Goal: Task Accomplishment & Management: Manage account settings

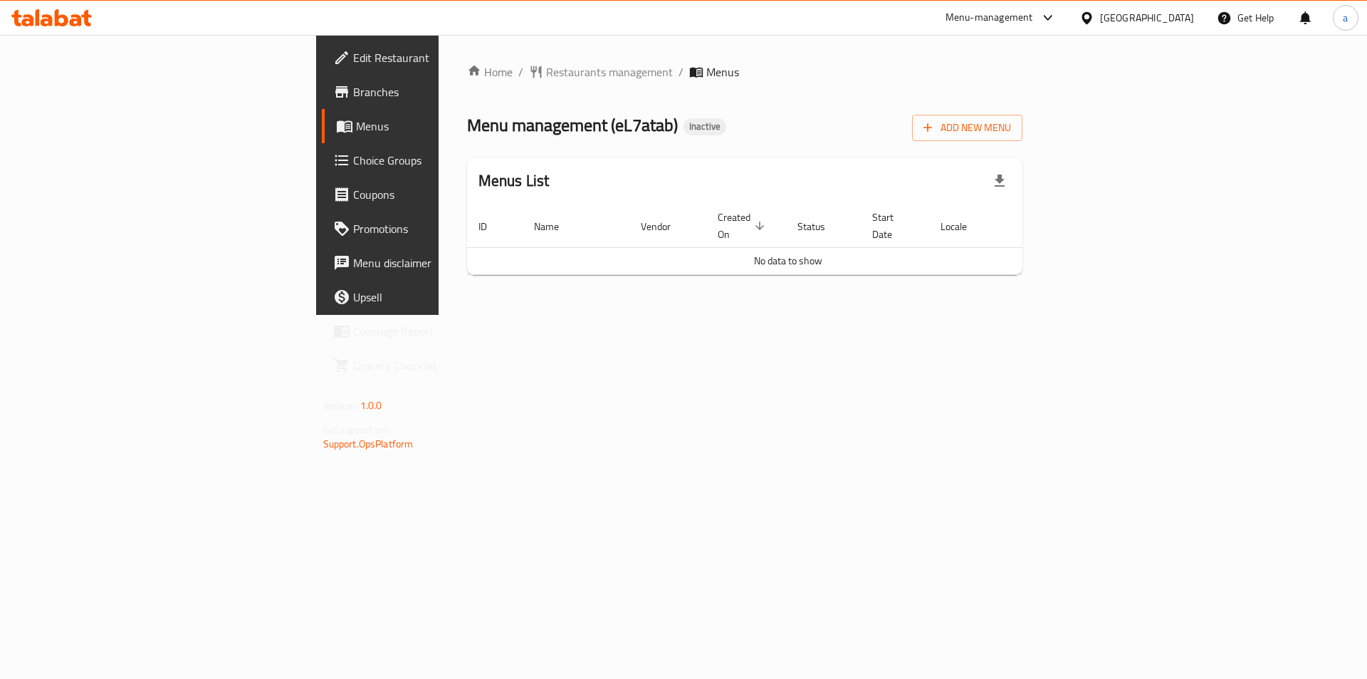
click at [1023, 143] on div "Home / Restaurants management / Menus Menu management ( eL7atab ) Inactive Add …" at bounding box center [745, 174] width 556 height 223
click at [1011, 136] on span "Add New Menu" at bounding box center [967, 128] width 88 height 18
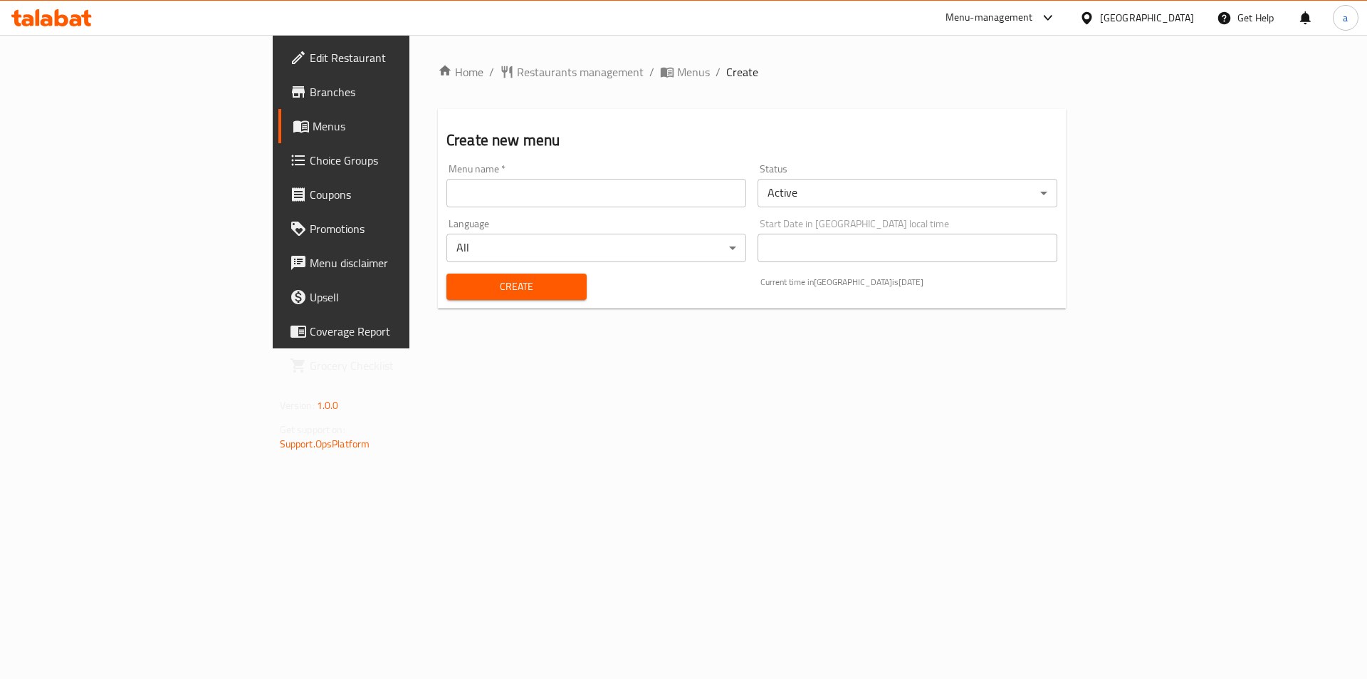
click at [506, 204] on input "text" at bounding box center [596, 193] width 300 height 28
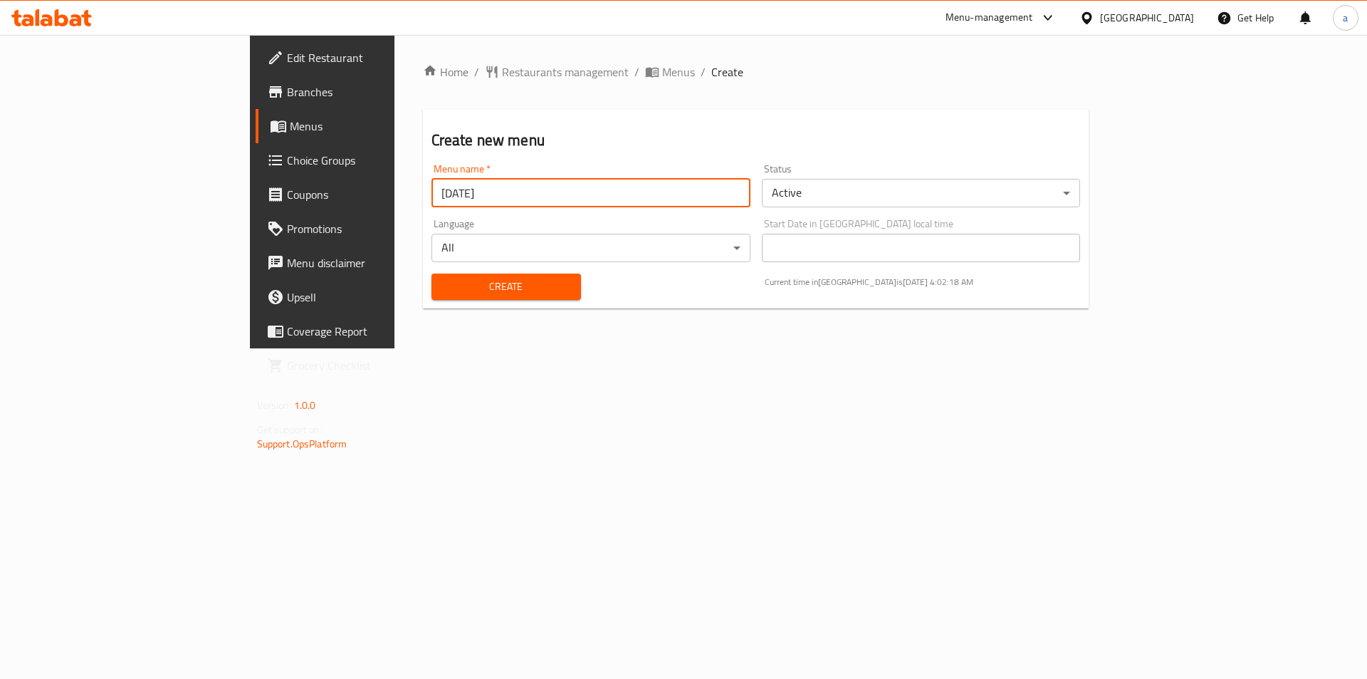
type input "[DATE]"
click at [443, 293] on span "Create" at bounding box center [506, 287] width 127 height 18
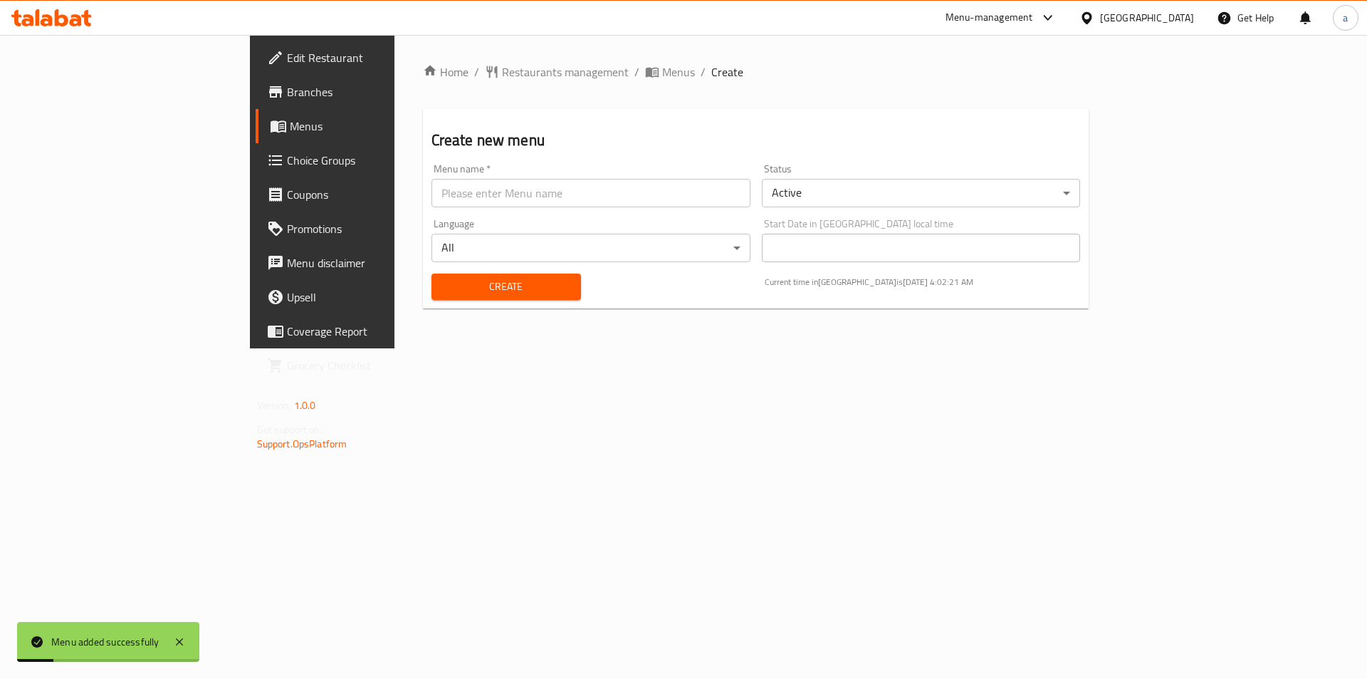
click at [271, 127] on icon at bounding box center [279, 127] width 16 height 12
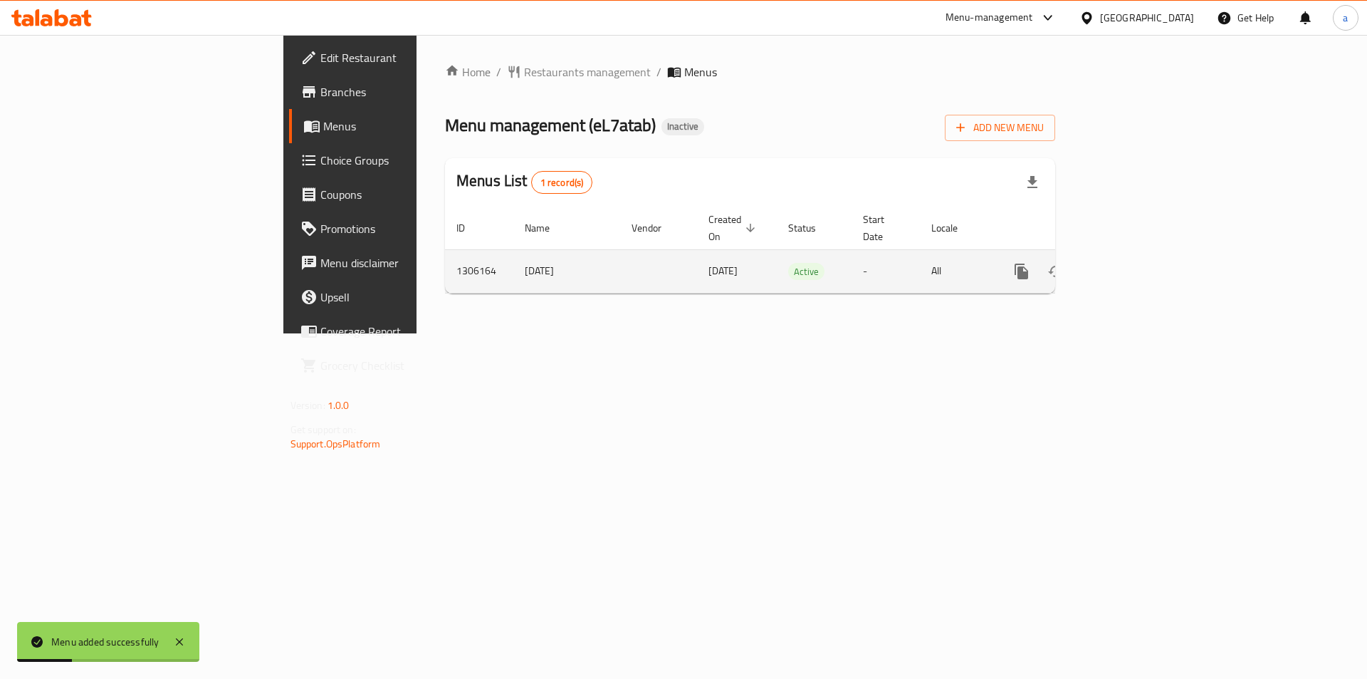
click at [1131, 265] on icon "enhanced table" at bounding box center [1124, 271] width 13 height 13
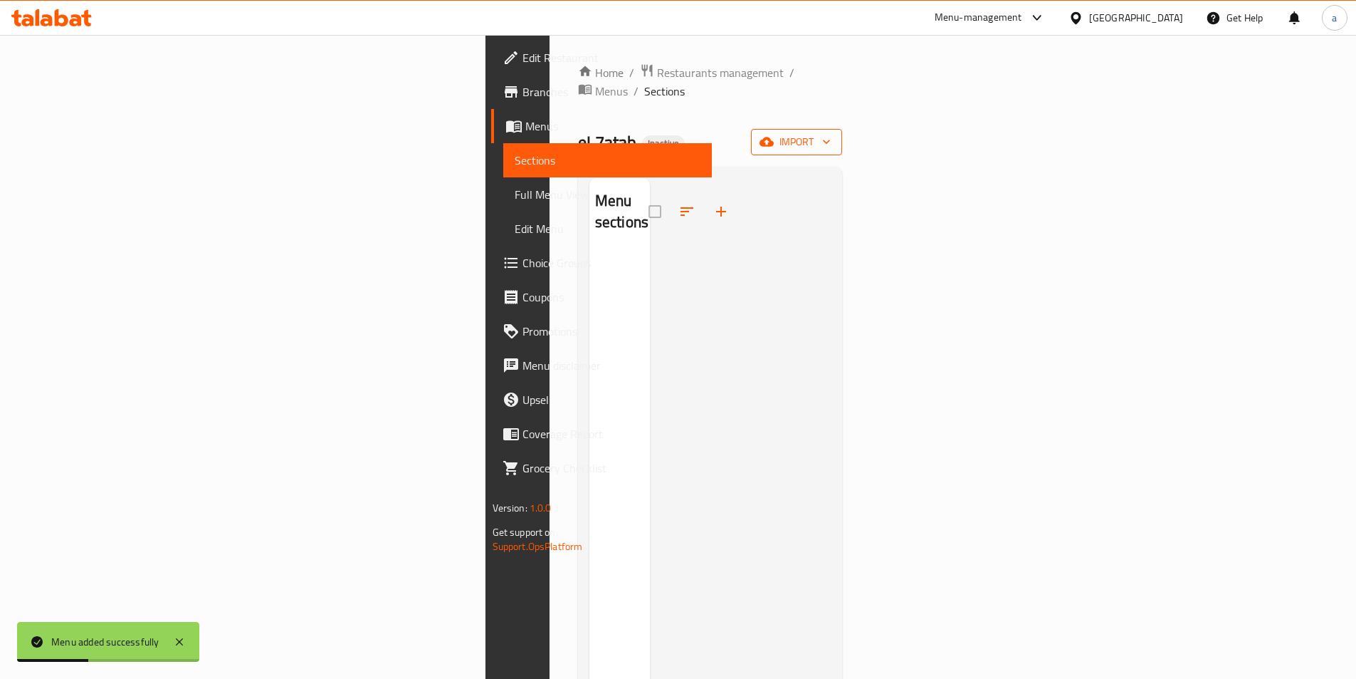
click at [831, 133] on span "import" at bounding box center [797, 142] width 68 height 18
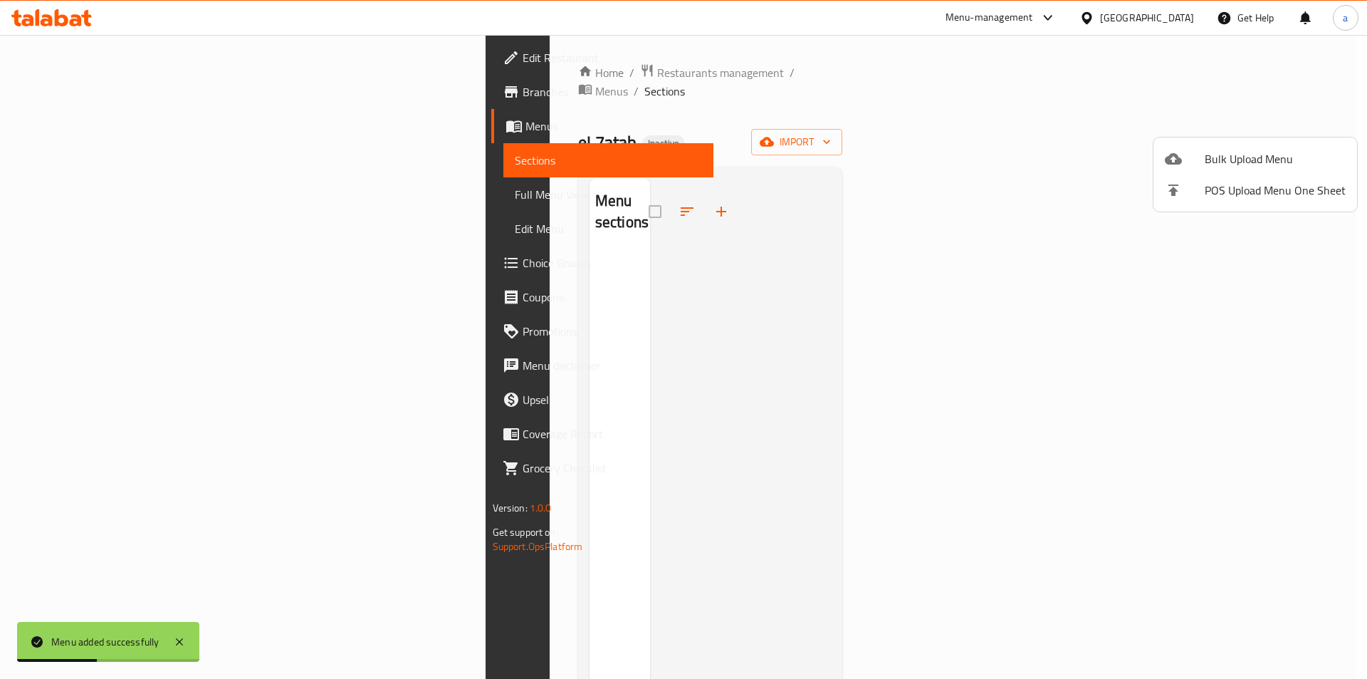
click at [1196, 160] on div at bounding box center [1185, 158] width 40 height 17
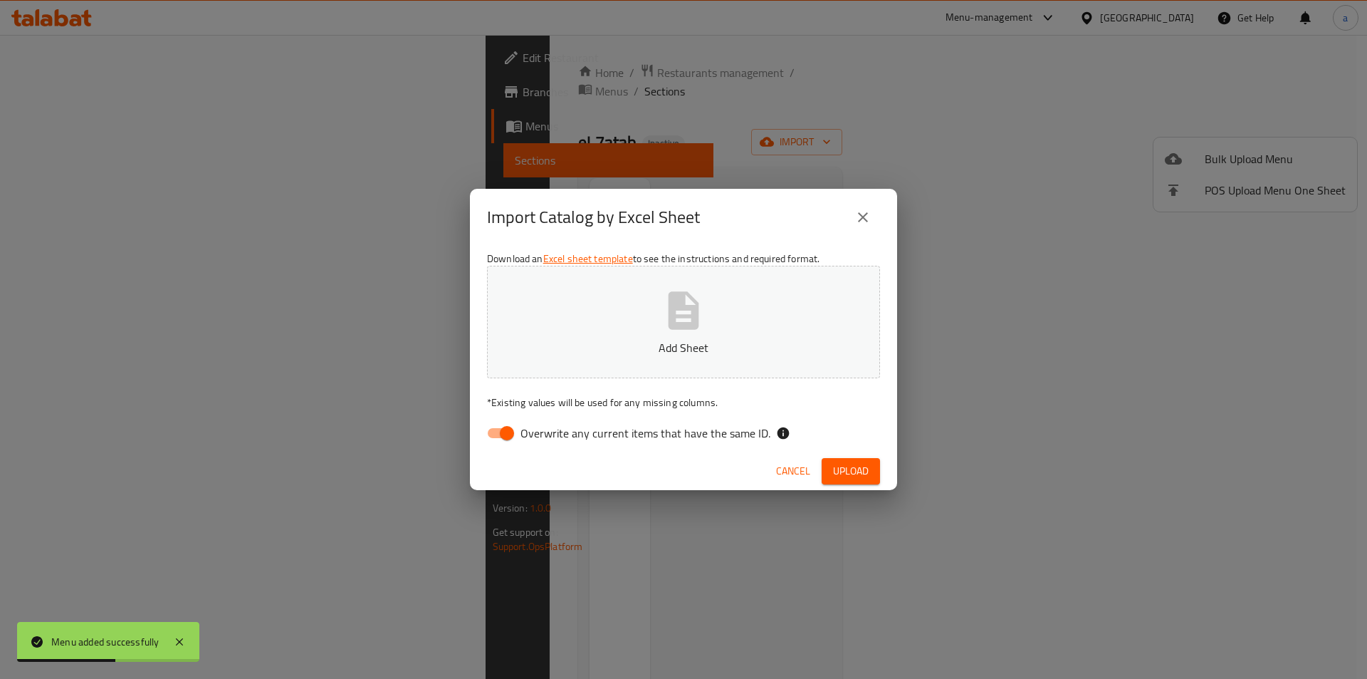
click at [511, 444] on input "Overwrite any current items that have the same ID." at bounding box center [506, 432] width 81 height 27
checkbox input "false"
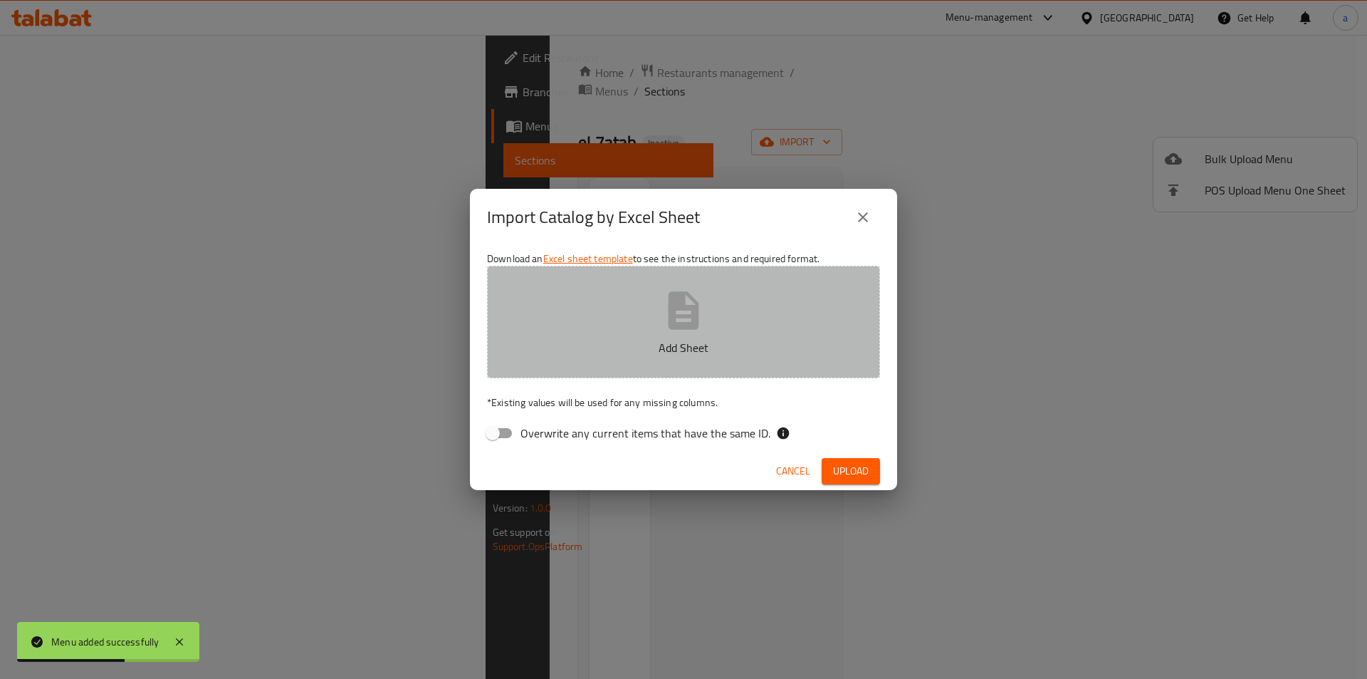
click at [578, 361] on button "Add Sheet" at bounding box center [683, 322] width 393 height 112
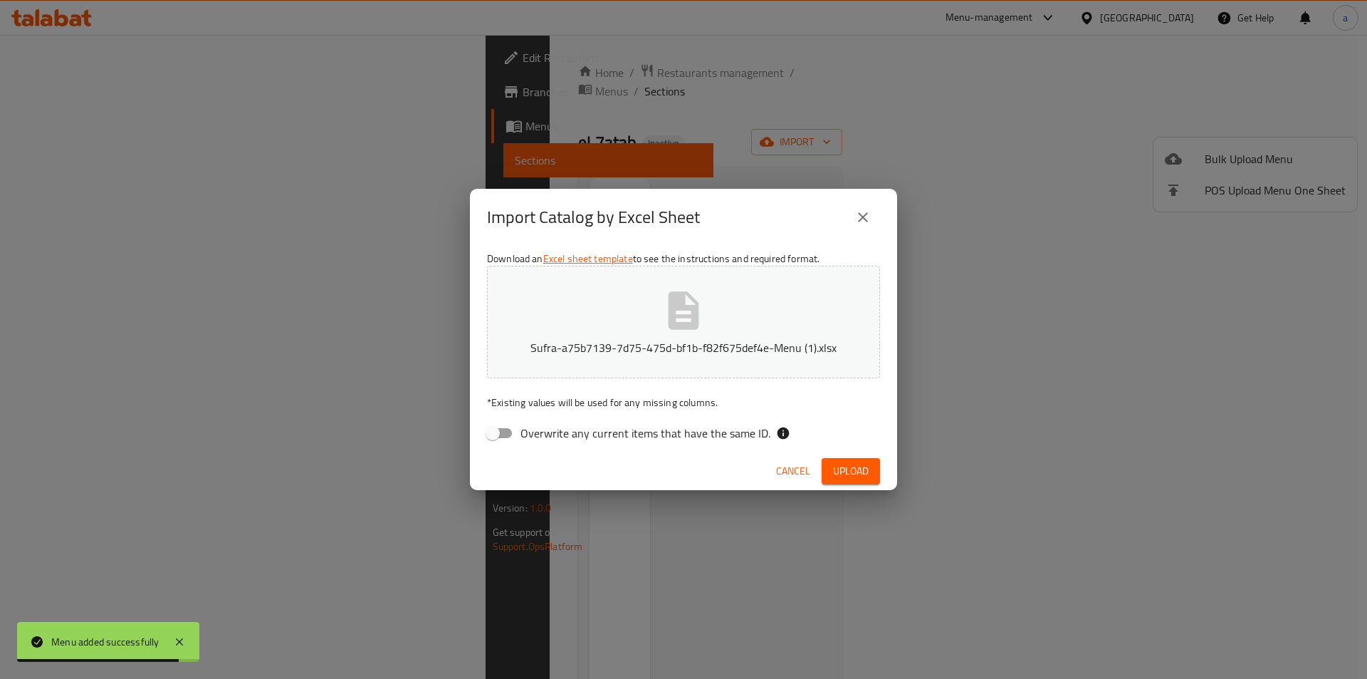
click at [837, 451] on div "Download an Excel sheet template to see the instructions and required format. S…" at bounding box center [683, 349] width 427 height 206
click at [837, 463] on span "Upload" at bounding box center [851, 471] width 36 height 18
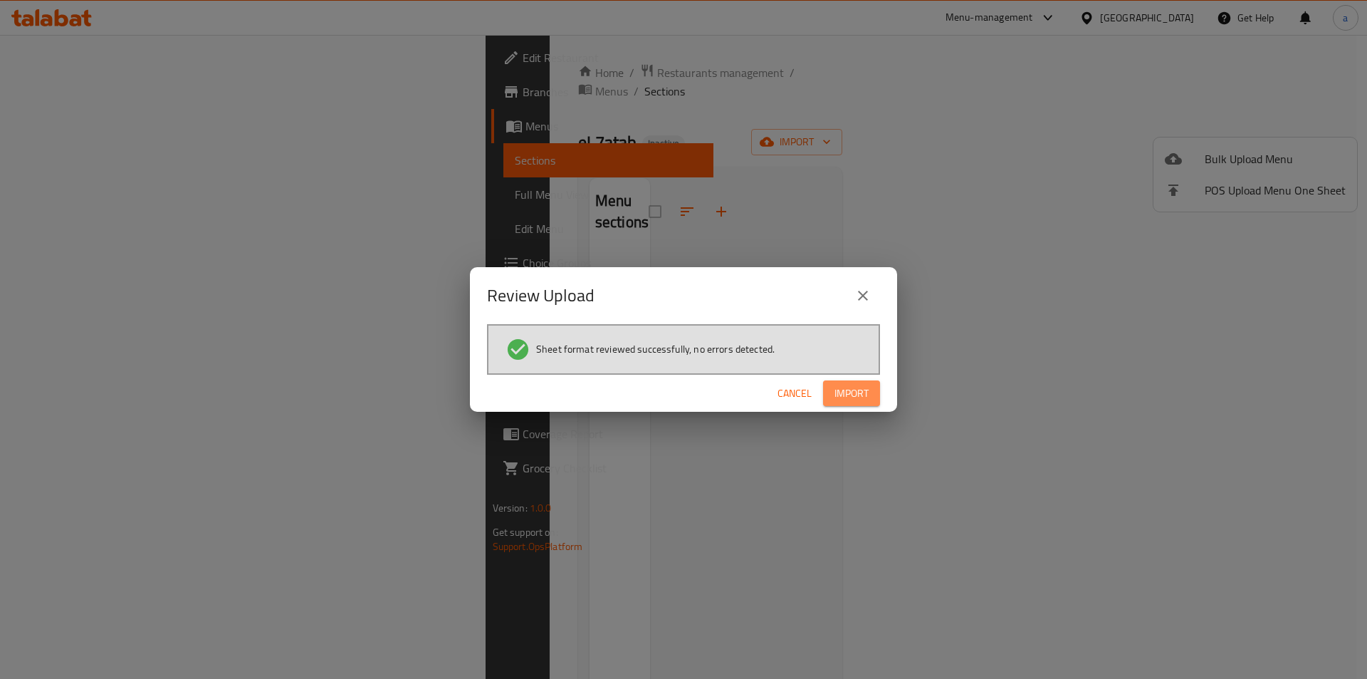
click at [831, 389] on button "Import" at bounding box center [851, 393] width 57 height 26
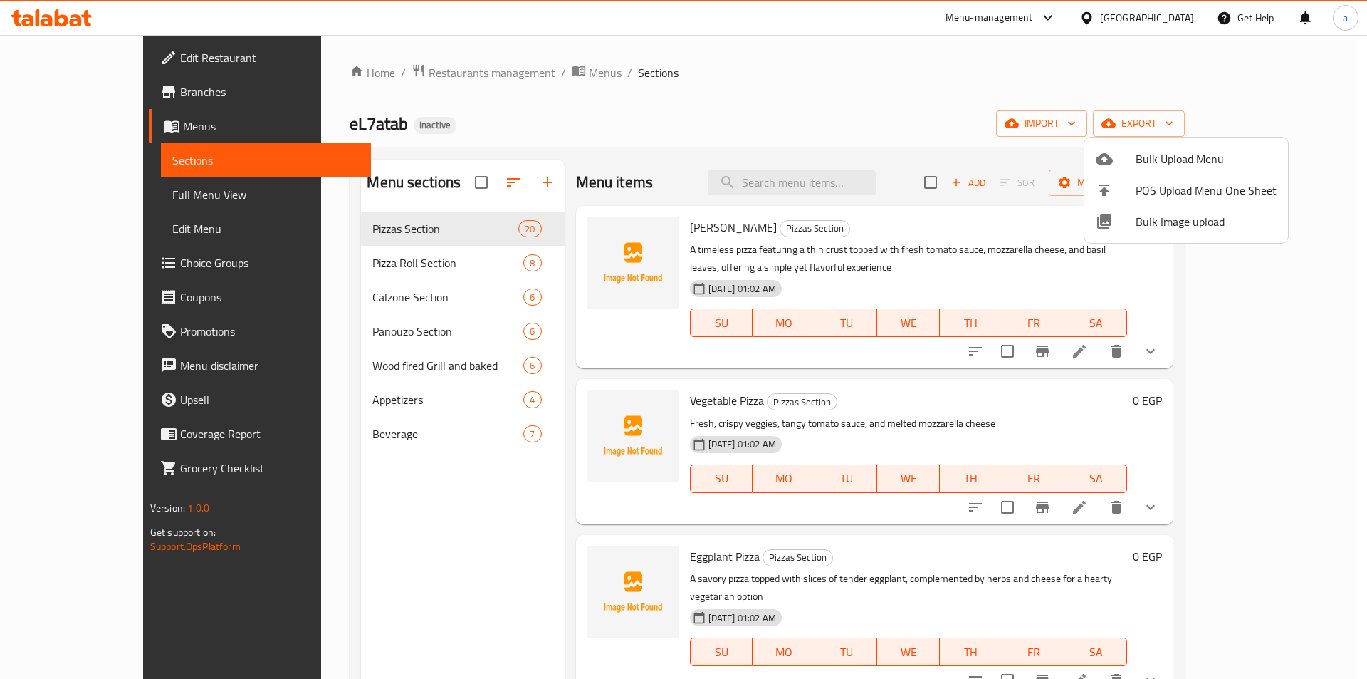
click at [323, 548] on div at bounding box center [683, 339] width 1367 height 679
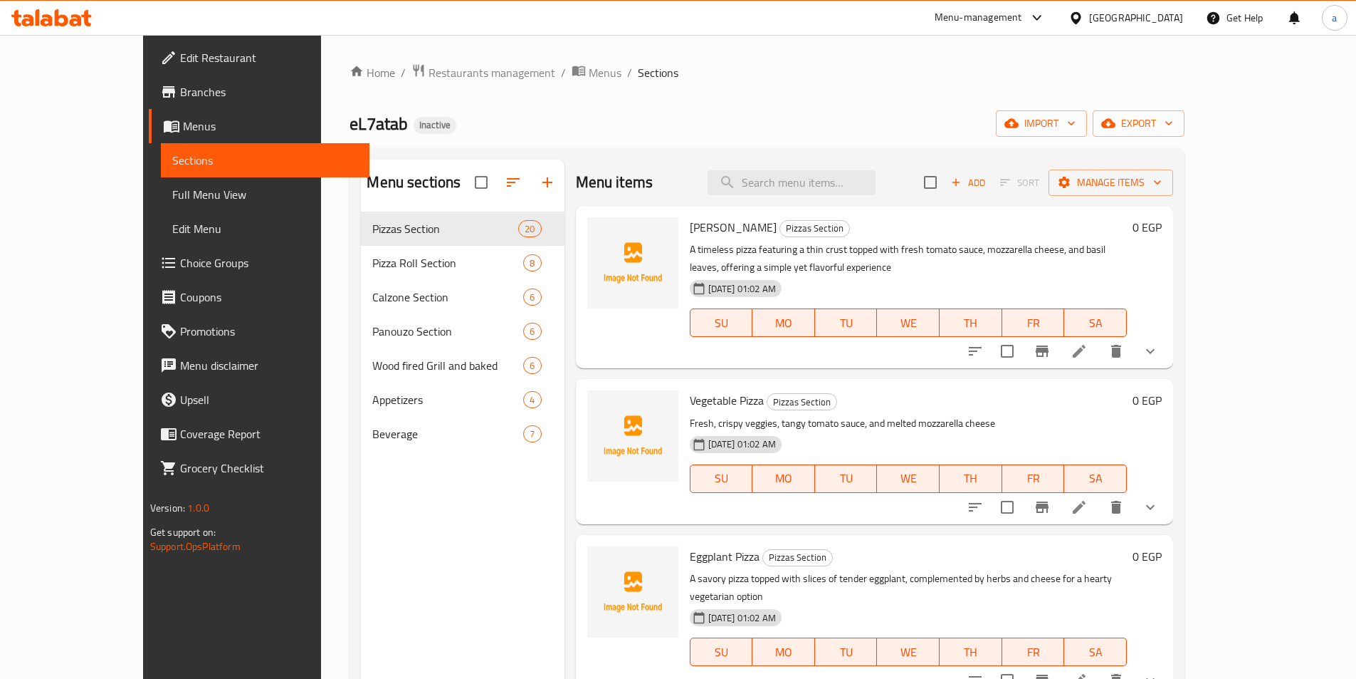
click at [172, 202] on span "Full Menu View" at bounding box center [265, 194] width 186 height 17
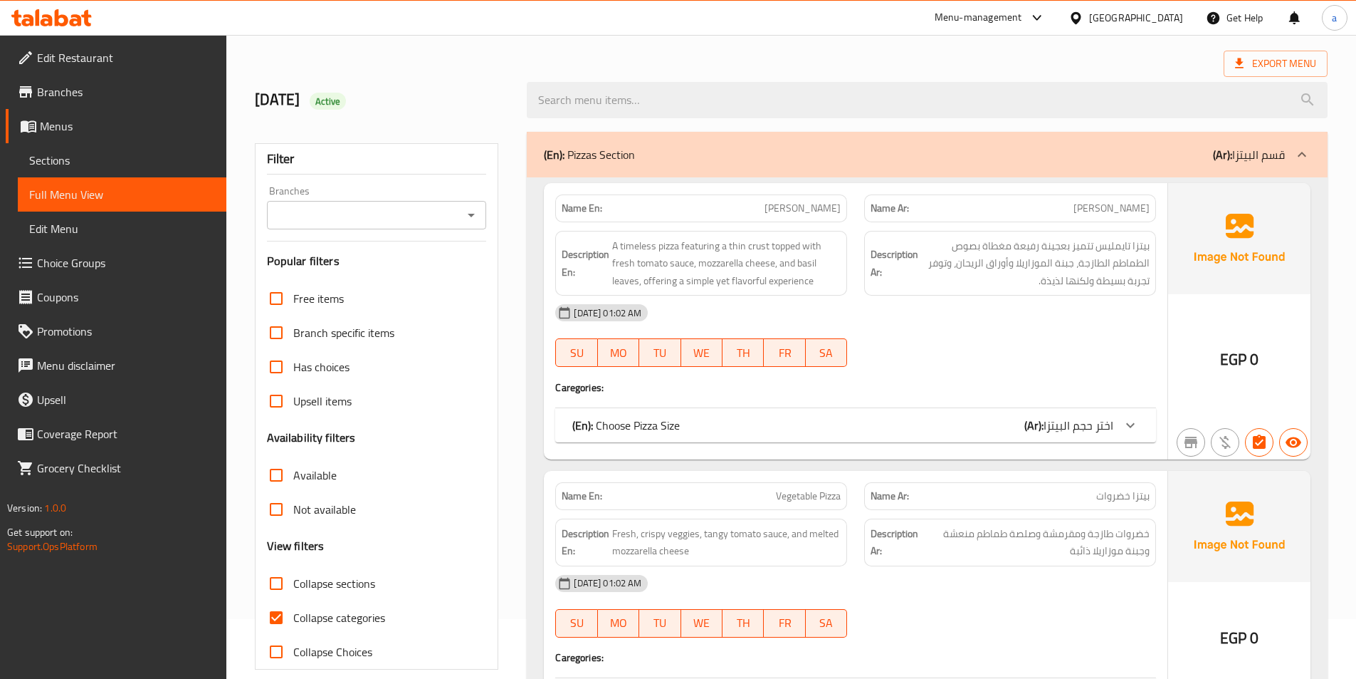
scroll to position [142, 0]
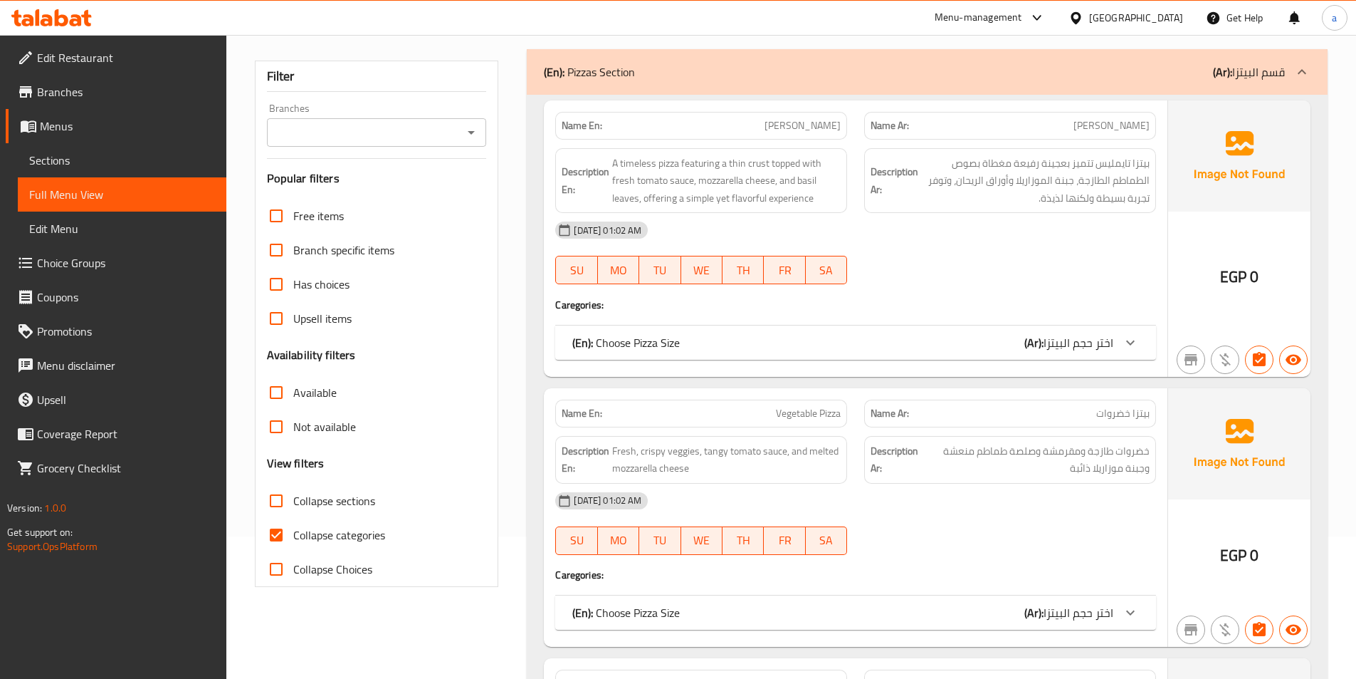
click at [310, 540] on span "Collapse categories" at bounding box center [339, 534] width 92 height 17
click at [293, 540] on input "Collapse categories" at bounding box center [276, 535] width 34 height 34
checkbox input "false"
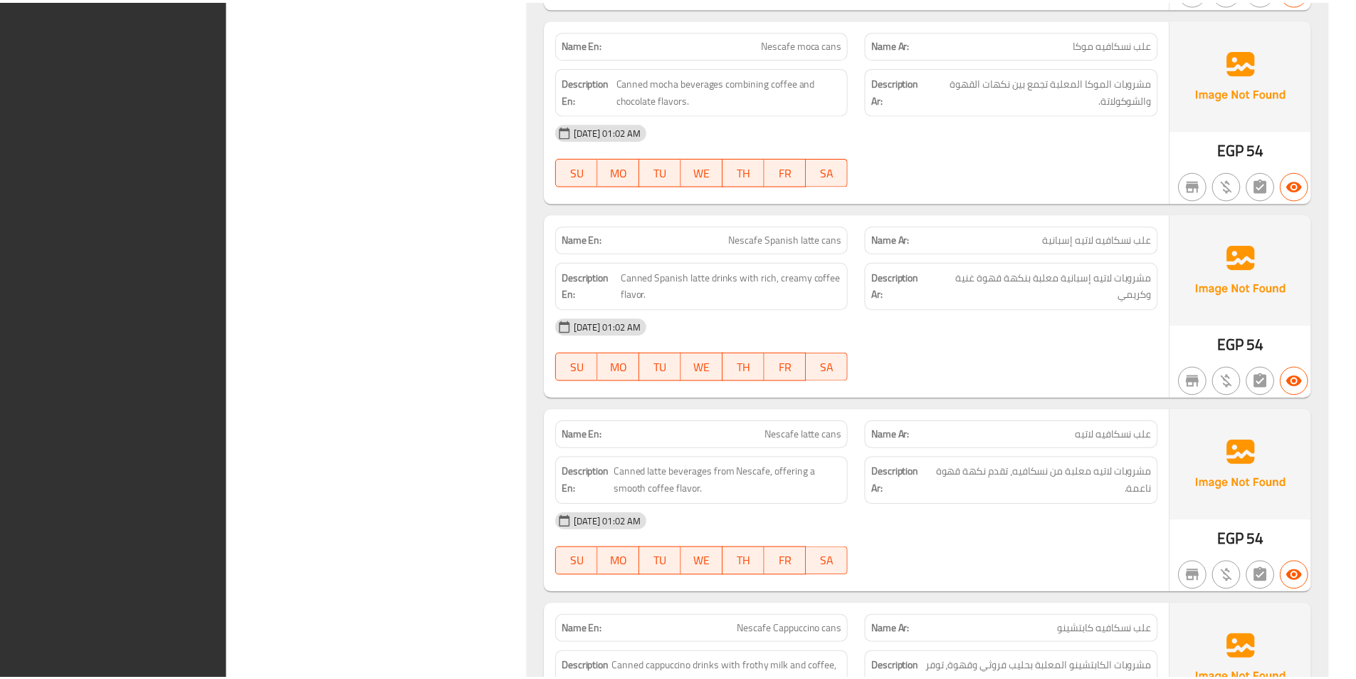
scroll to position [15694, 0]
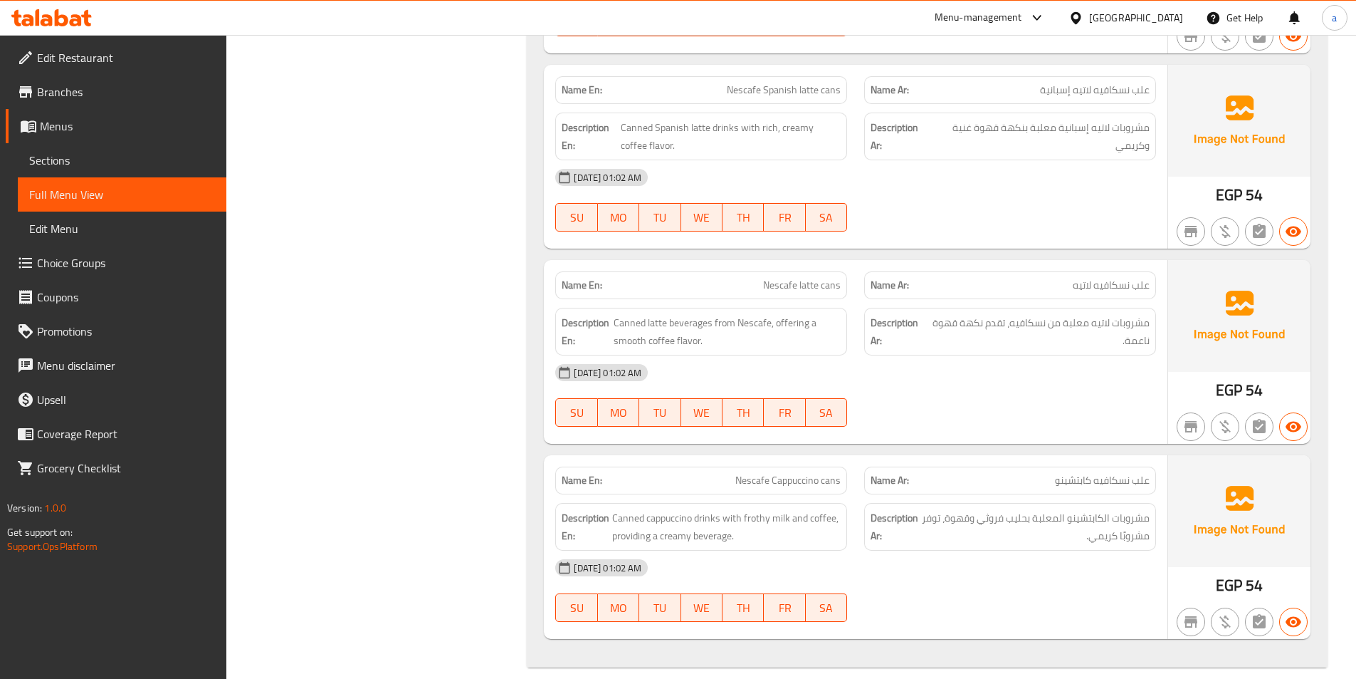
click at [68, 126] on span "Menus" at bounding box center [127, 125] width 175 height 17
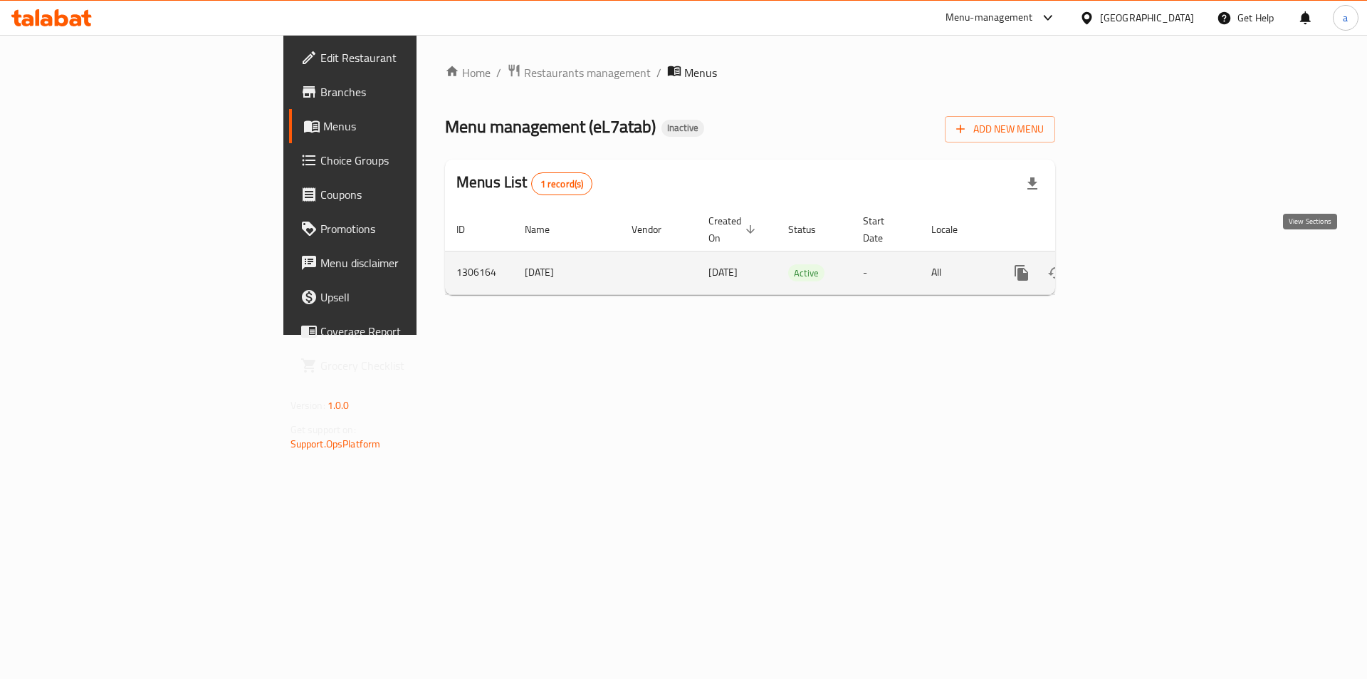
click at [1141, 256] on link "enhanced table" at bounding box center [1124, 273] width 34 height 34
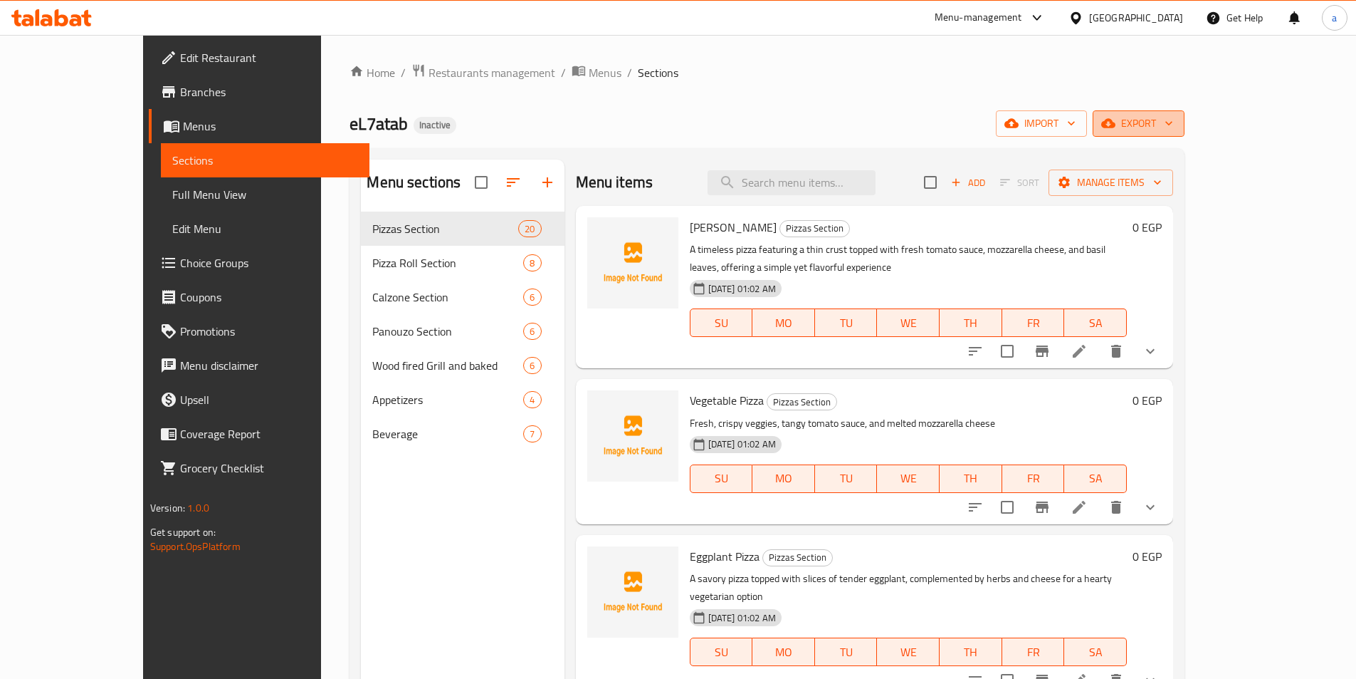
click at [1173, 131] on span "export" at bounding box center [1138, 124] width 69 height 18
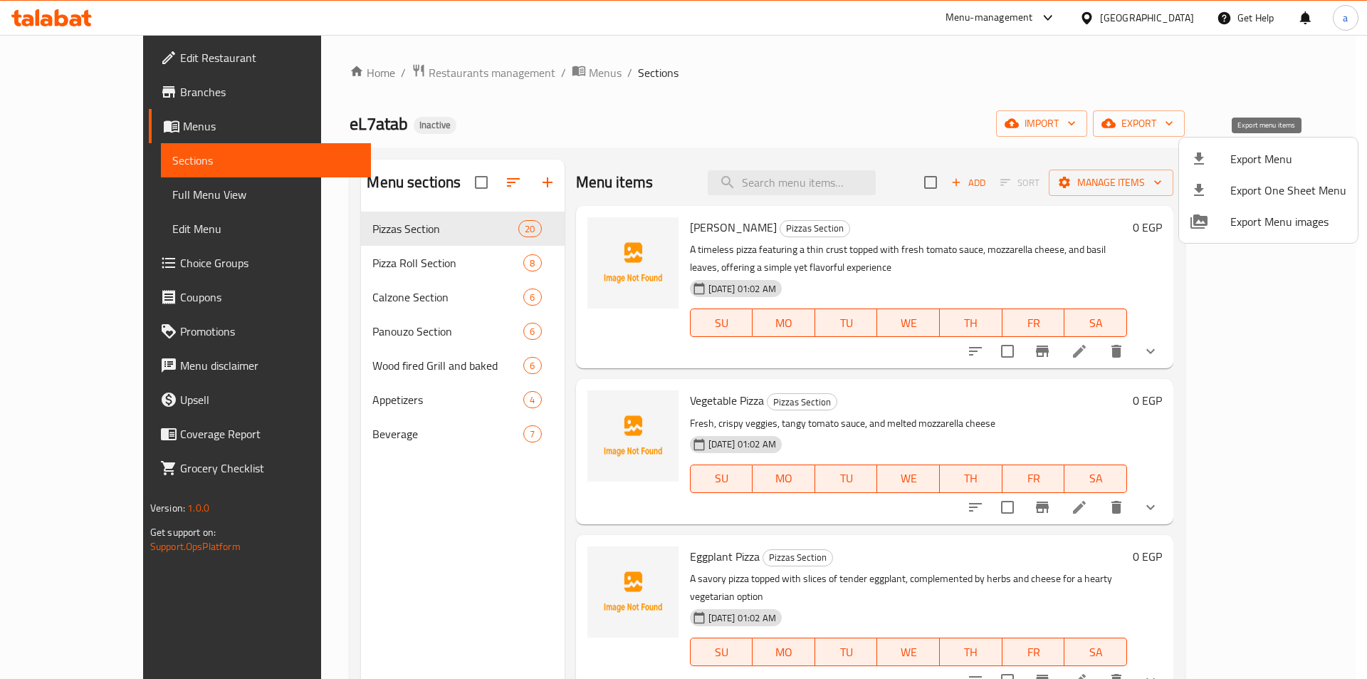
click at [1250, 150] on span "Export Menu" at bounding box center [1288, 158] width 116 height 17
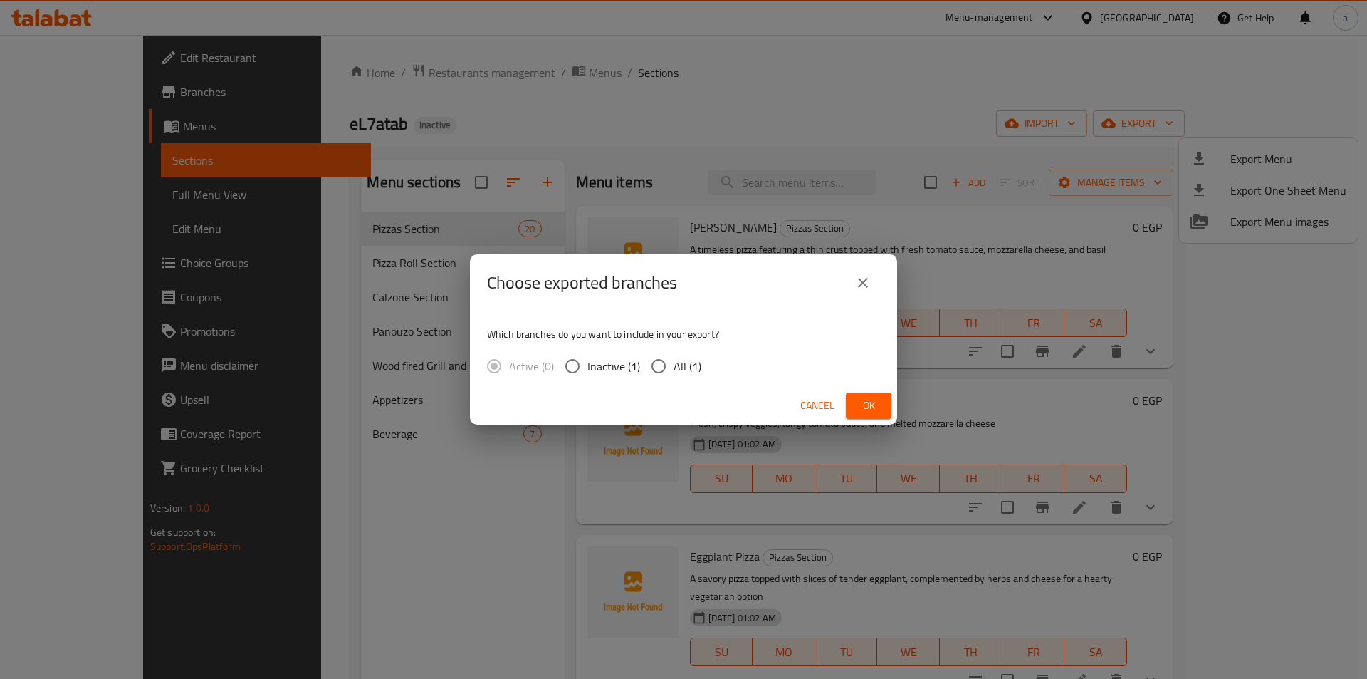
click at [690, 366] on span "All (1)" at bounding box center [688, 365] width 28 height 17
click at [674, 366] on input "All (1)" at bounding box center [659, 366] width 30 height 30
radio input "true"
click at [856, 402] on button "Ok" at bounding box center [869, 405] width 46 height 26
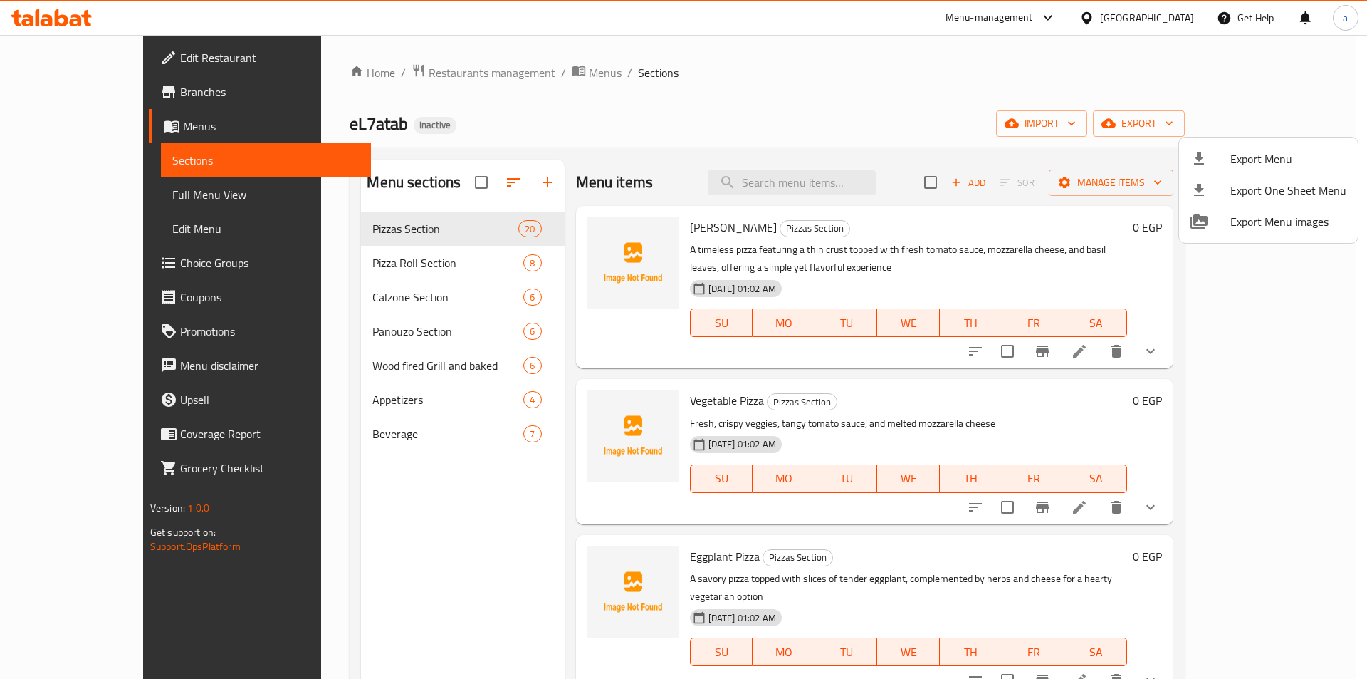
click at [423, 516] on div at bounding box center [683, 339] width 1367 height 679
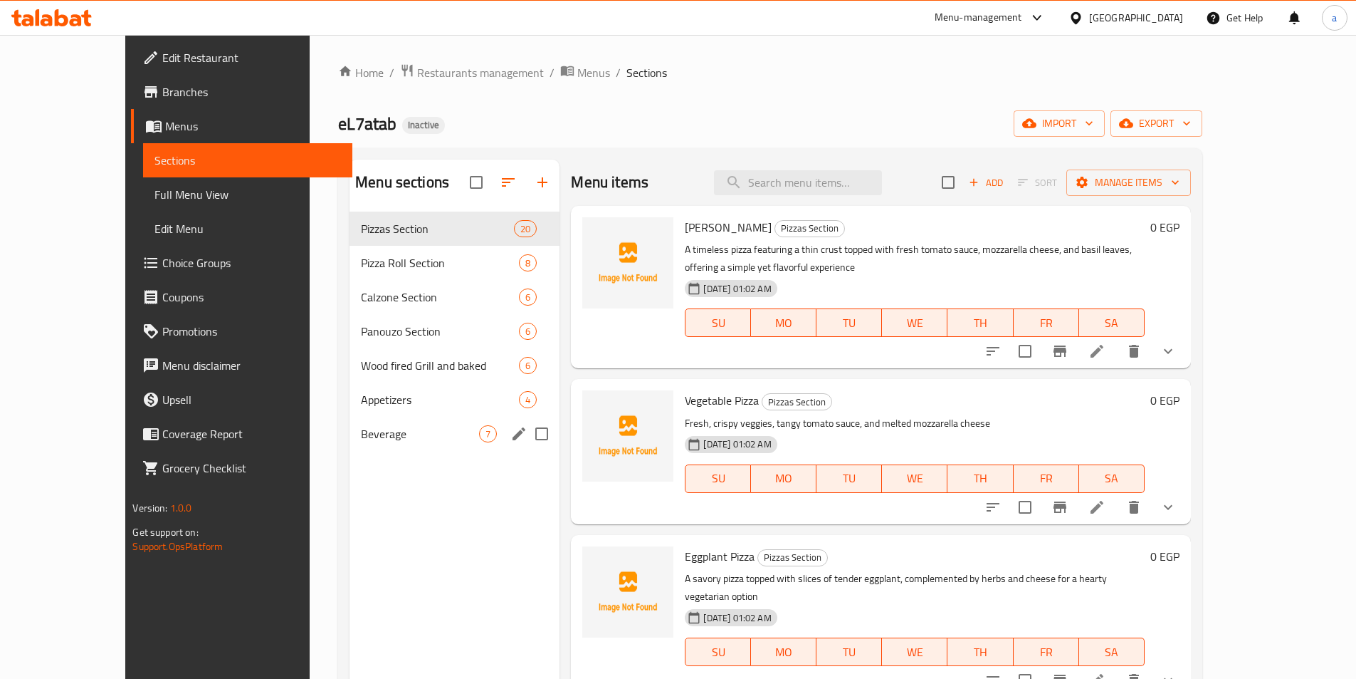
click at [361, 434] on span "Beverage" at bounding box center [420, 433] width 118 height 17
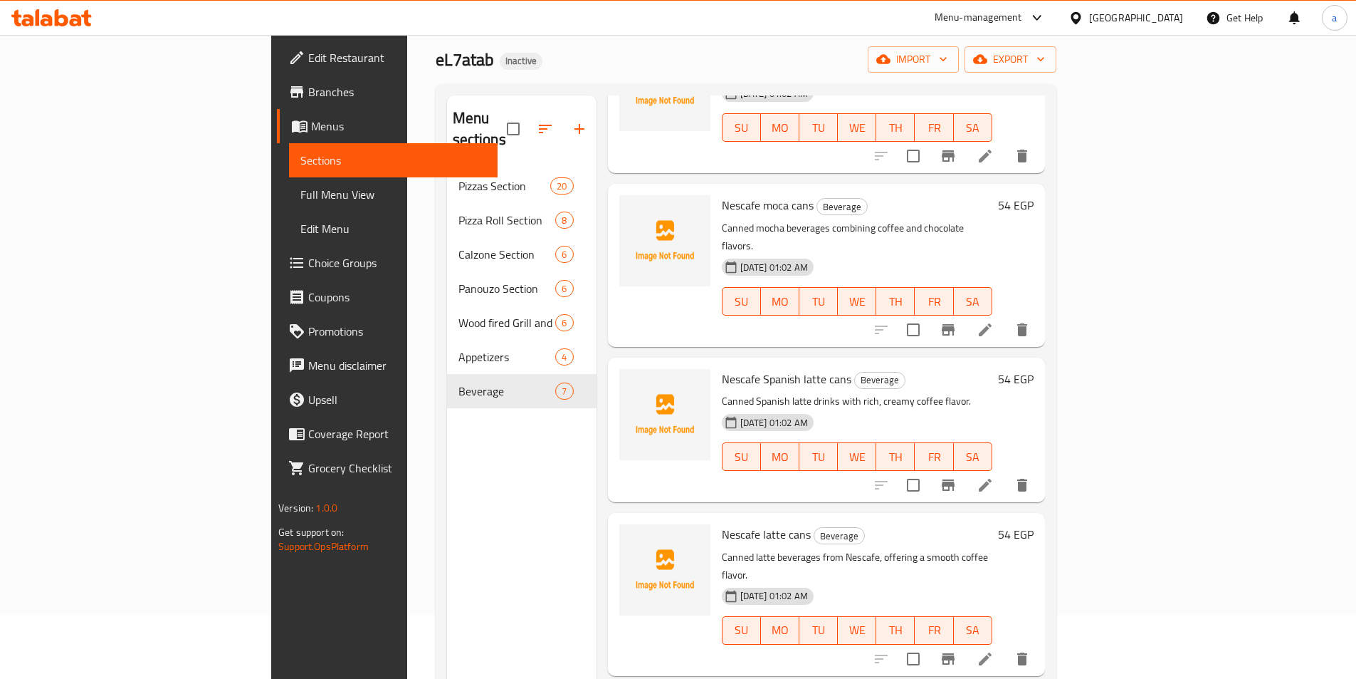
scroll to position [142, 0]
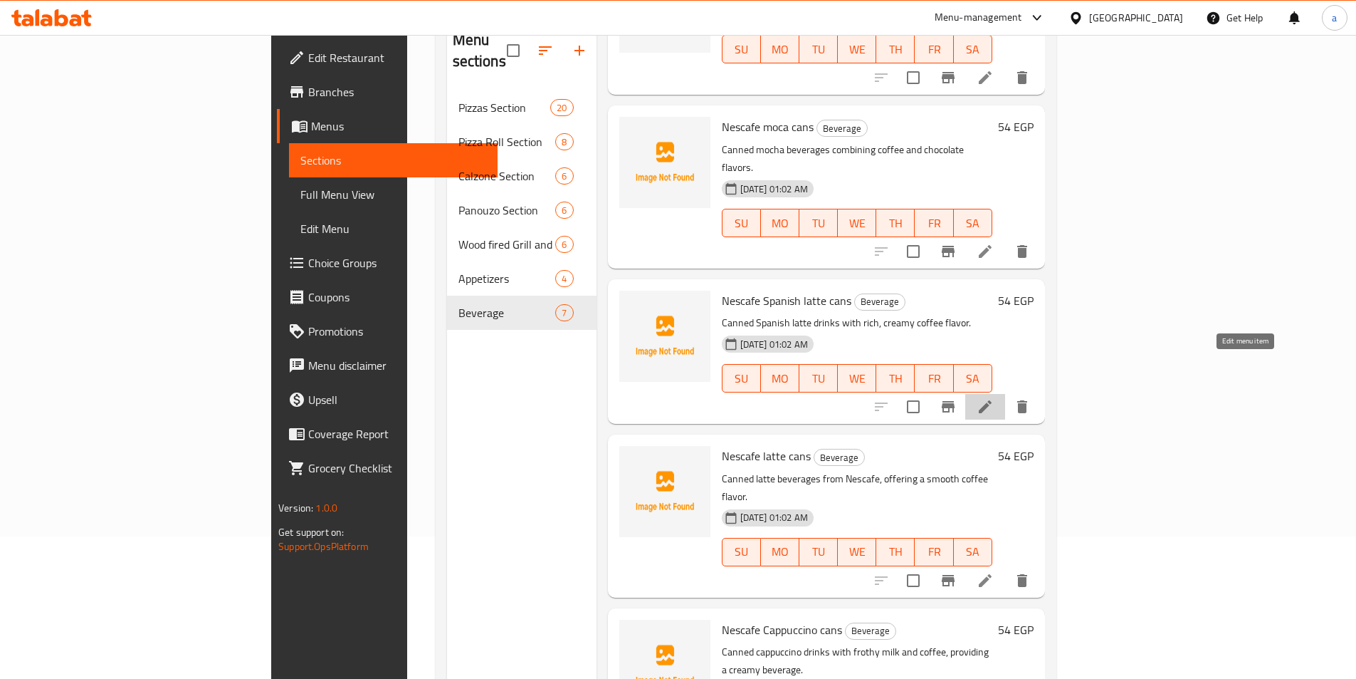
click at [992, 400] on icon at bounding box center [985, 406] width 13 height 13
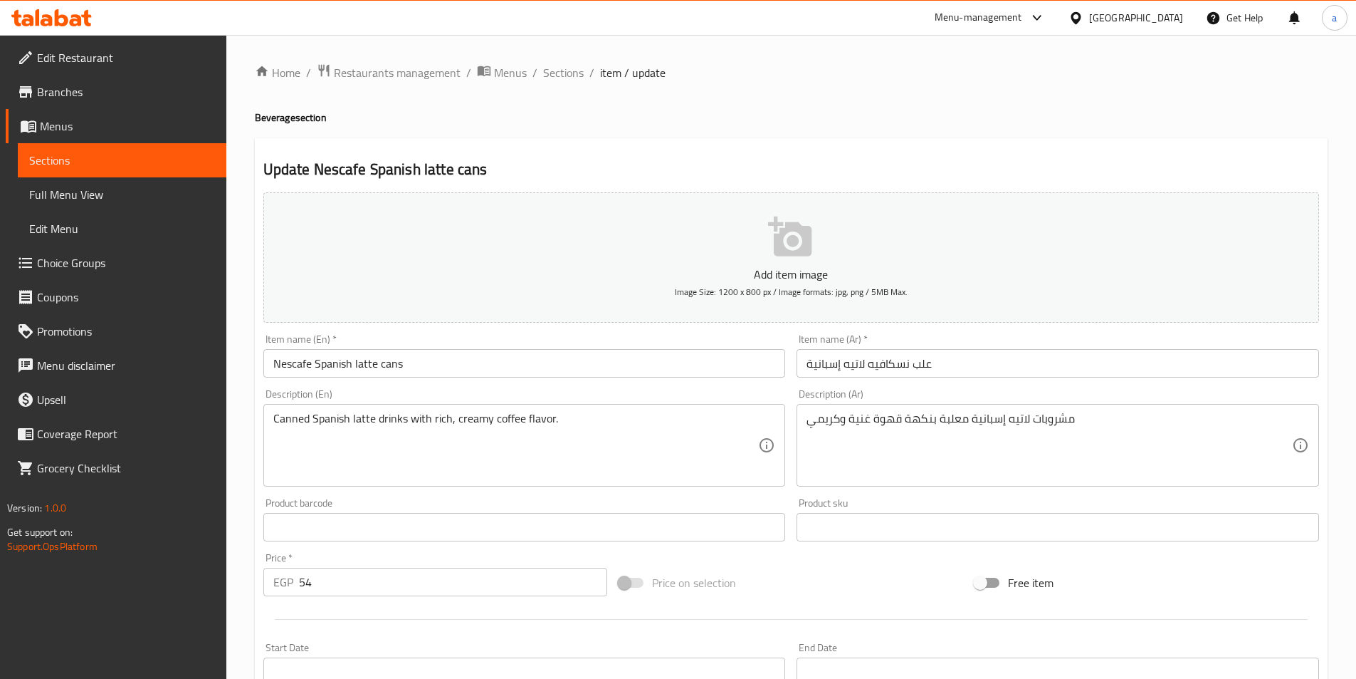
click at [810, 365] on input "علب نسكافيه لاتيه إسبانية" at bounding box center [1058, 363] width 523 height 28
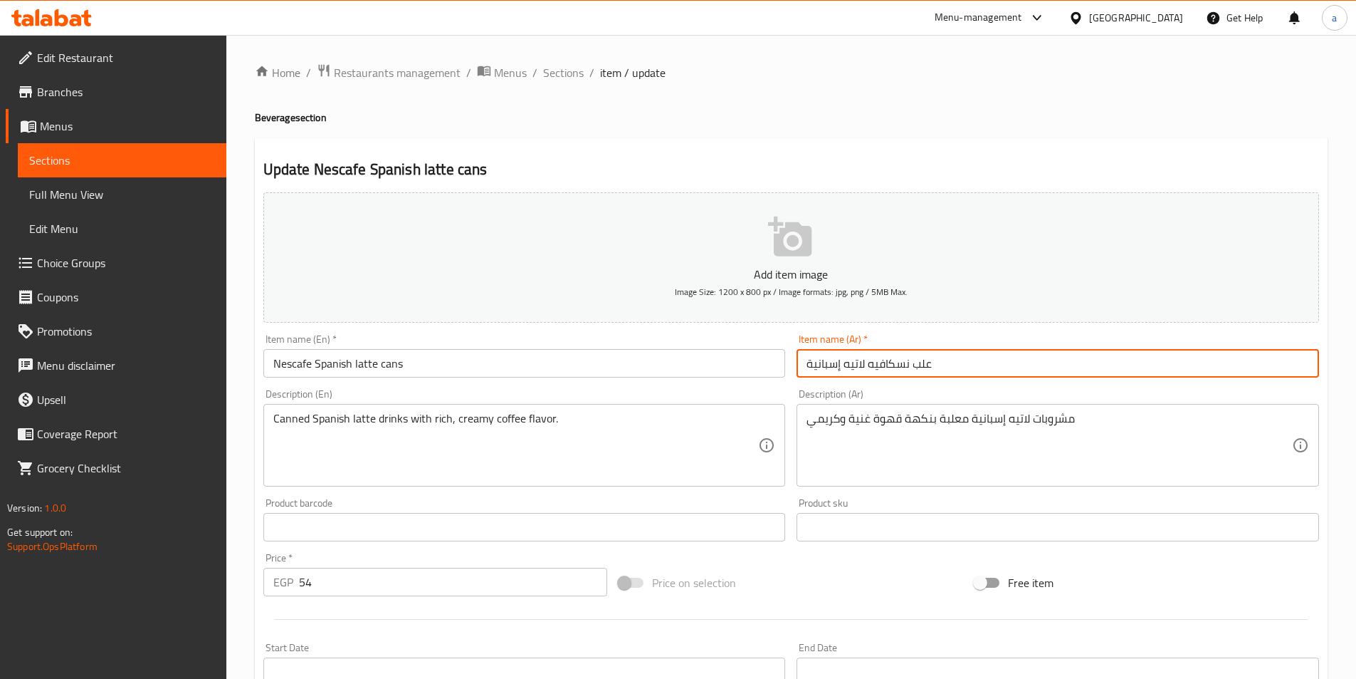
click at [1010, 359] on input "علب نسكافيه لاتيه إسبانية" at bounding box center [1058, 363] width 523 height 28
drag, startPoint x: 1005, startPoint y: 365, endPoint x: 1077, endPoint y: 371, distance: 71.5
click at [1077, 371] on input "علب نسكافيه لاتيه إسبانية" at bounding box center [1058, 363] width 523 height 28
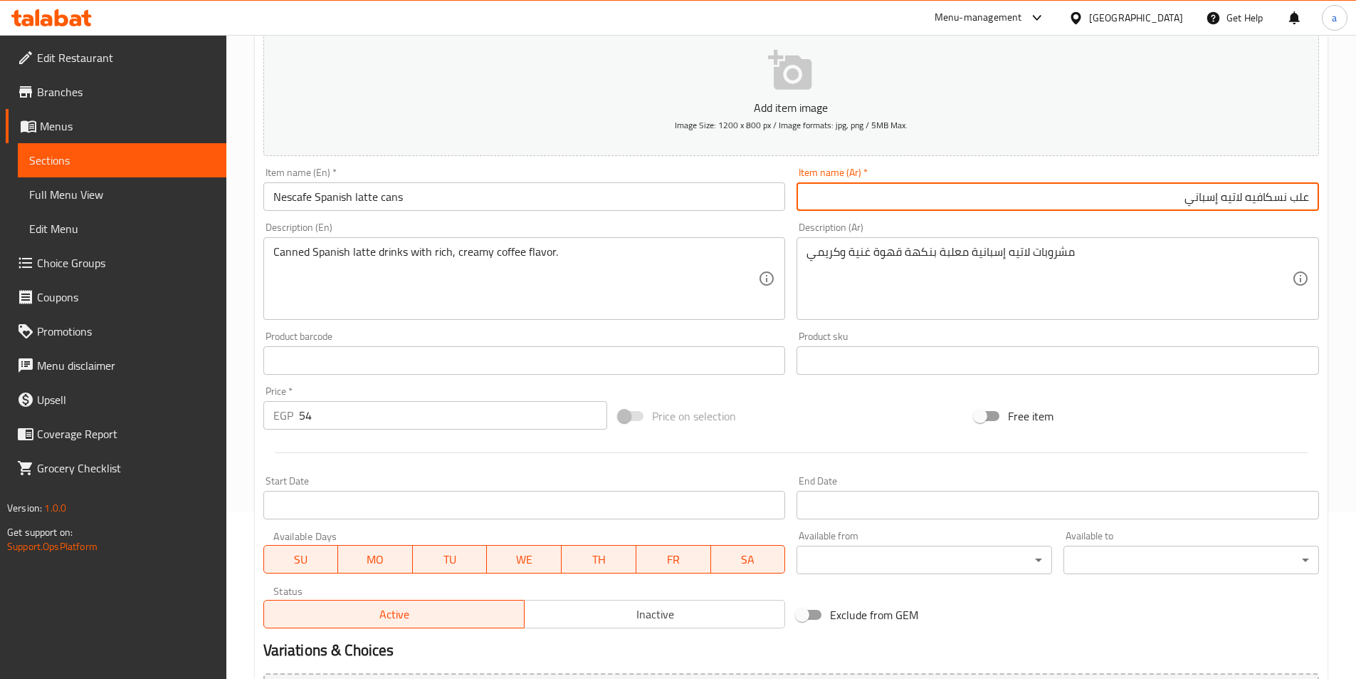
scroll to position [328, 0]
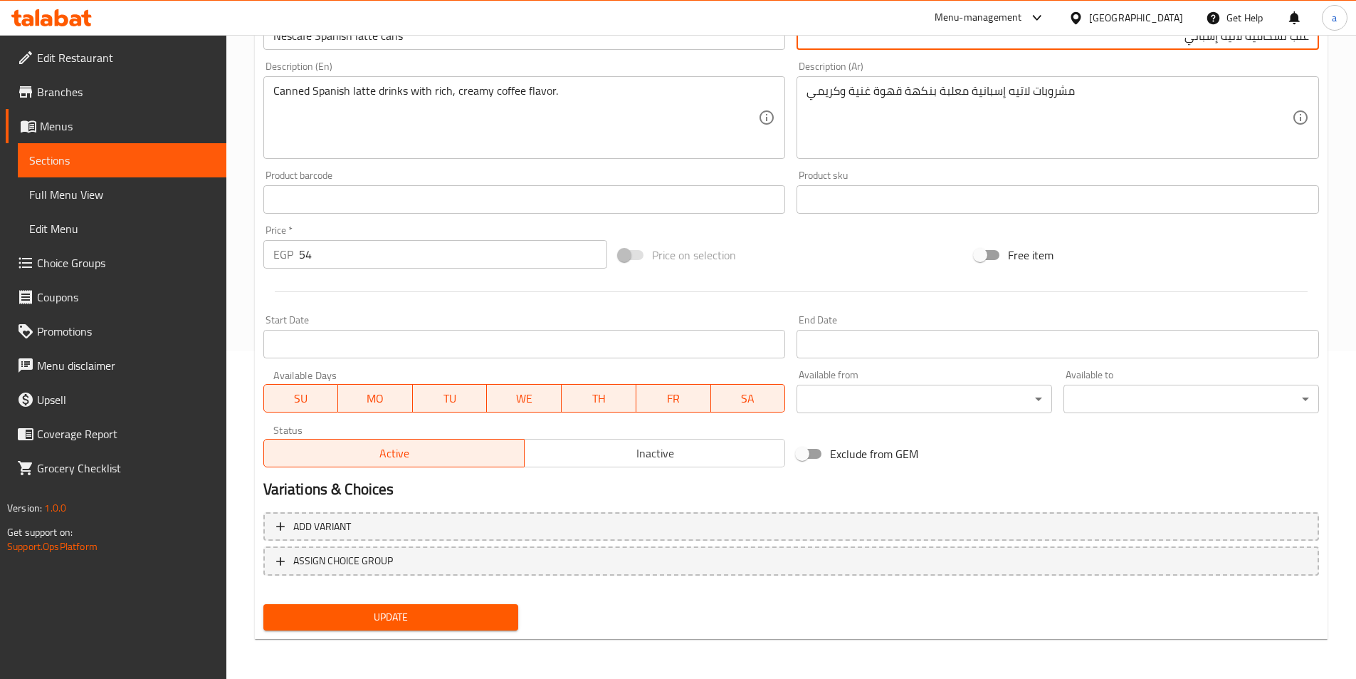
type input "علب نسكافيه لاتيه إسباني"
click at [403, 612] on span "Update" at bounding box center [391, 617] width 233 height 18
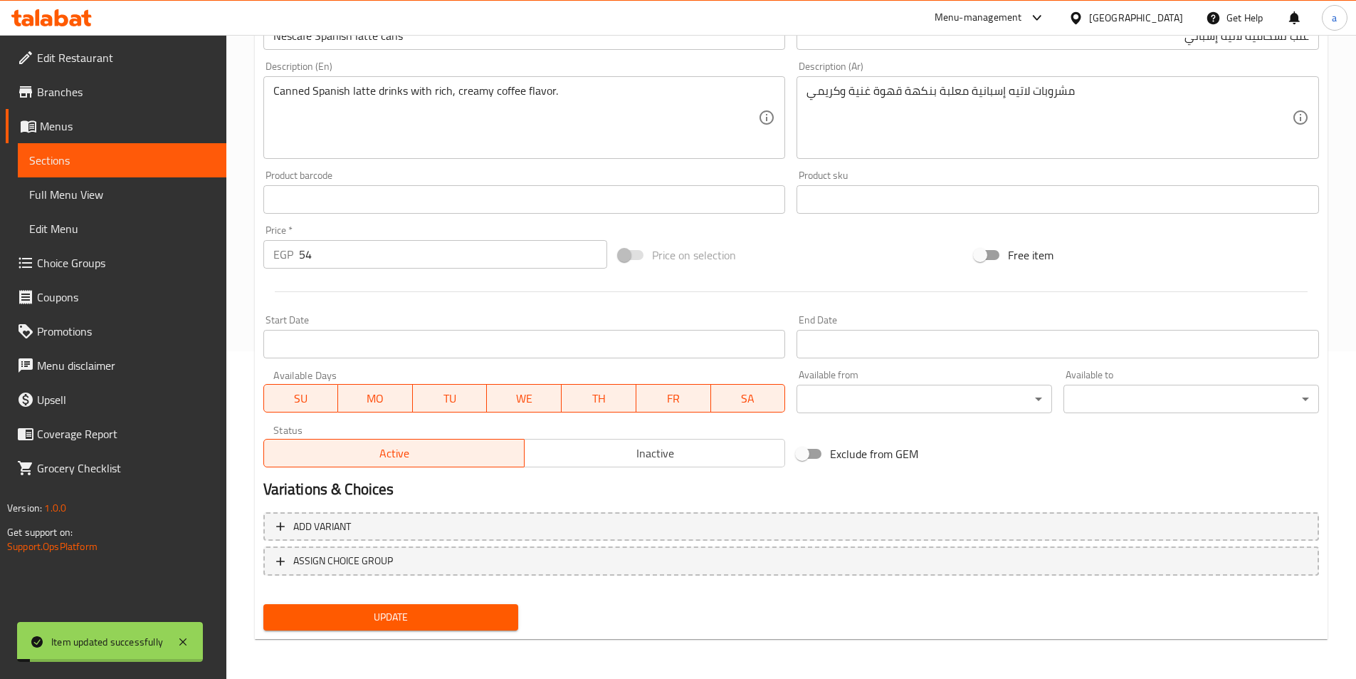
click at [75, 194] on span "Full Menu View" at bounding box center [122, 194] width 186 height 17
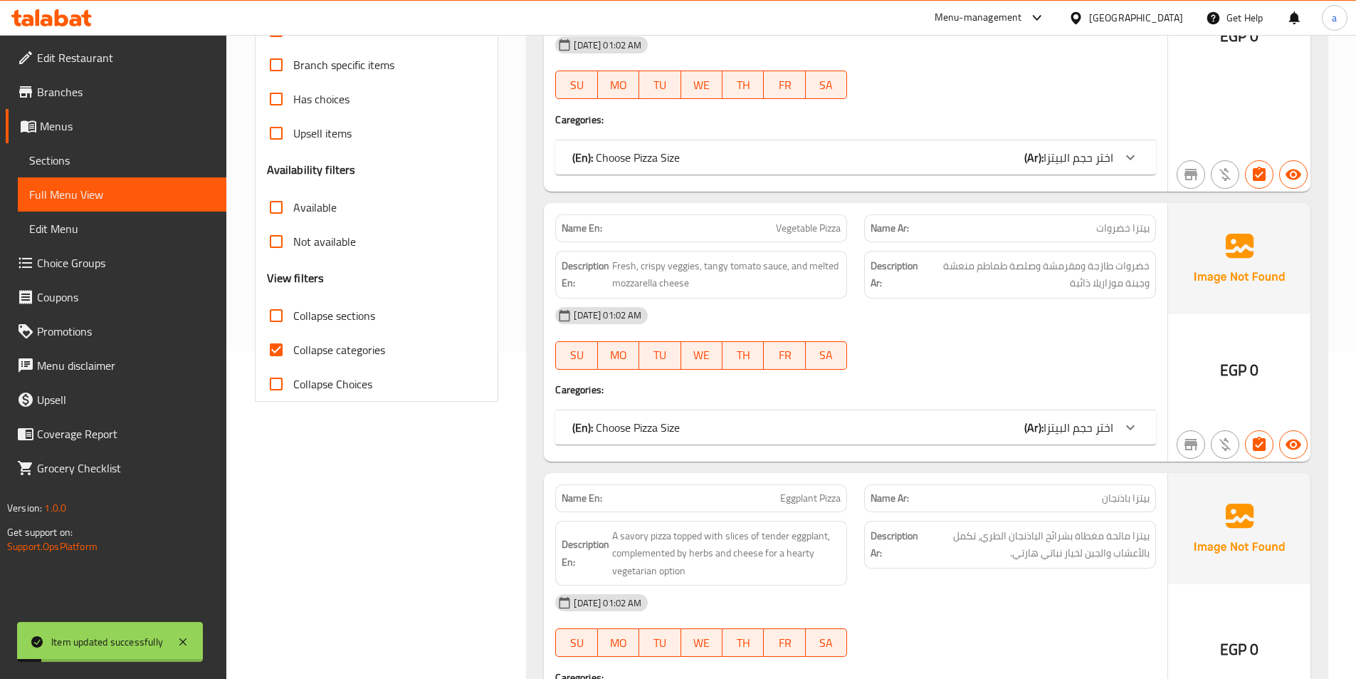
click at [340, 353] on span "Collapse categories" at bounding box center [339, 349] width 92 height 17
click at [293, 353] on input "Collapse categories" at bounding box center [276, 350] width 34 height 34
checkbox input "false"
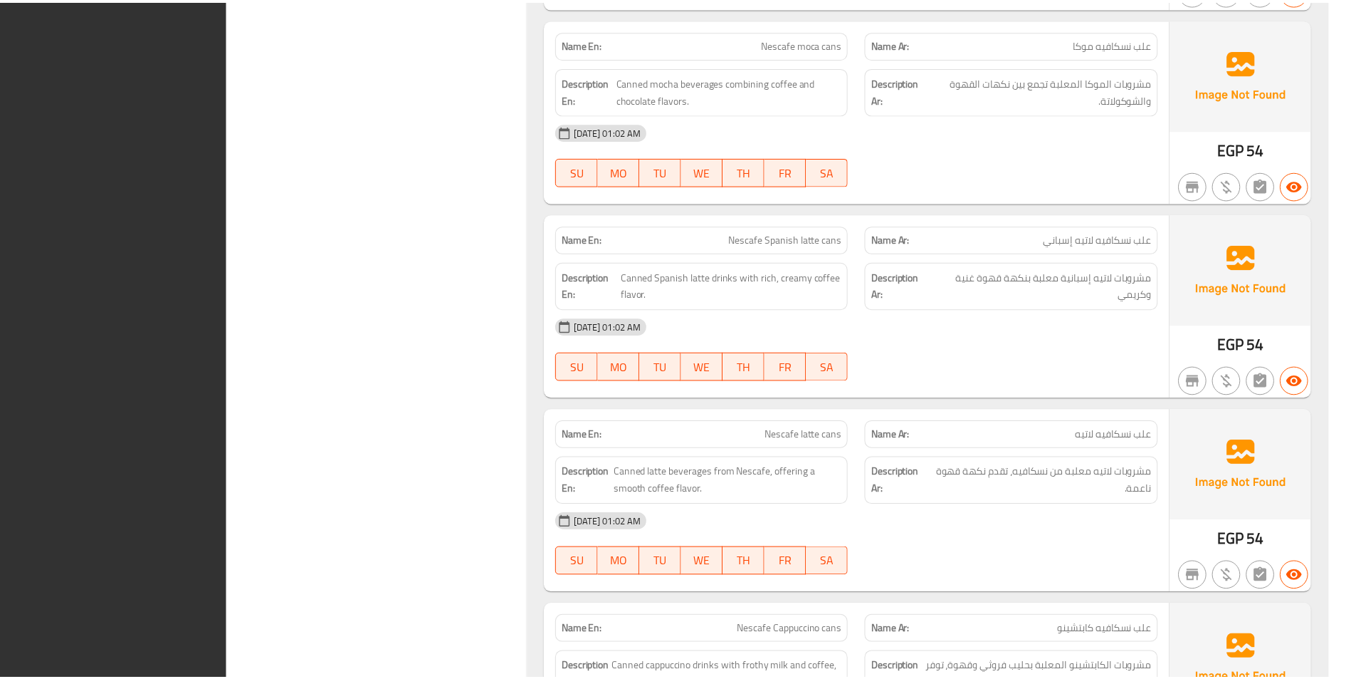
scroll to position [15694, 0]
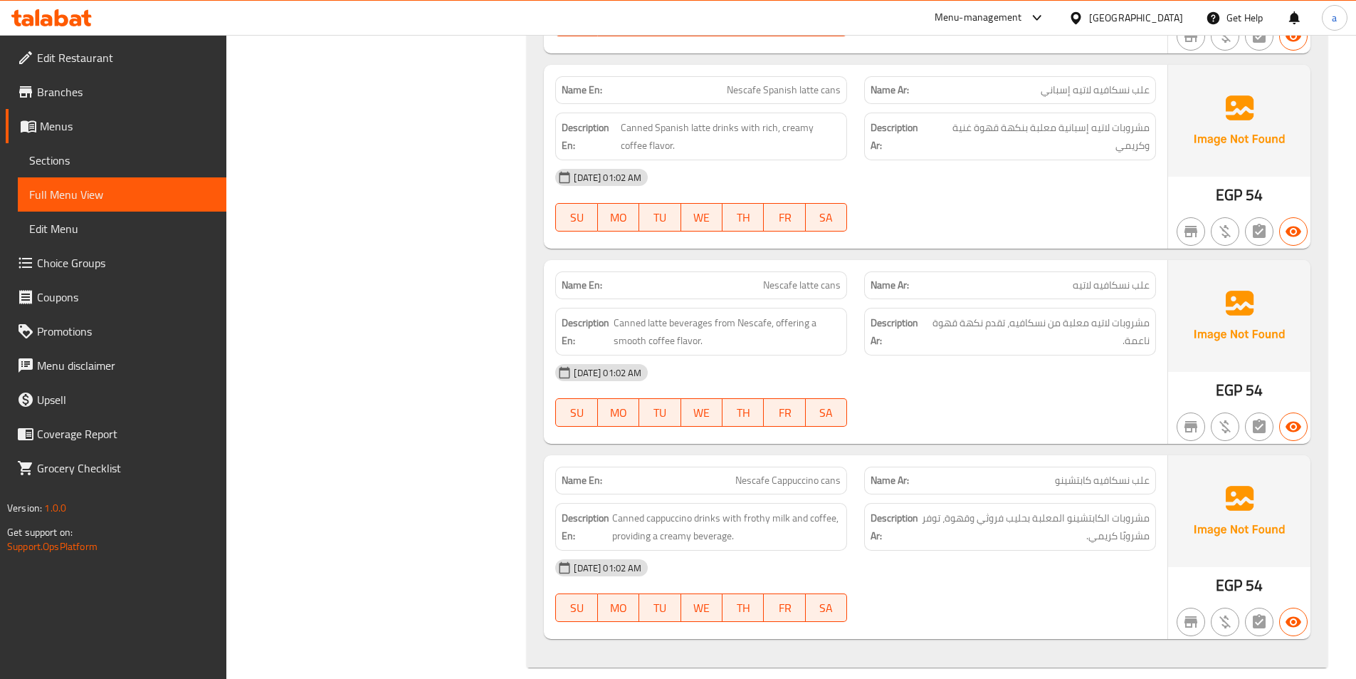
click at [58, 123] on span "Menus" at bounding box center [127, 125] width 175 height 17
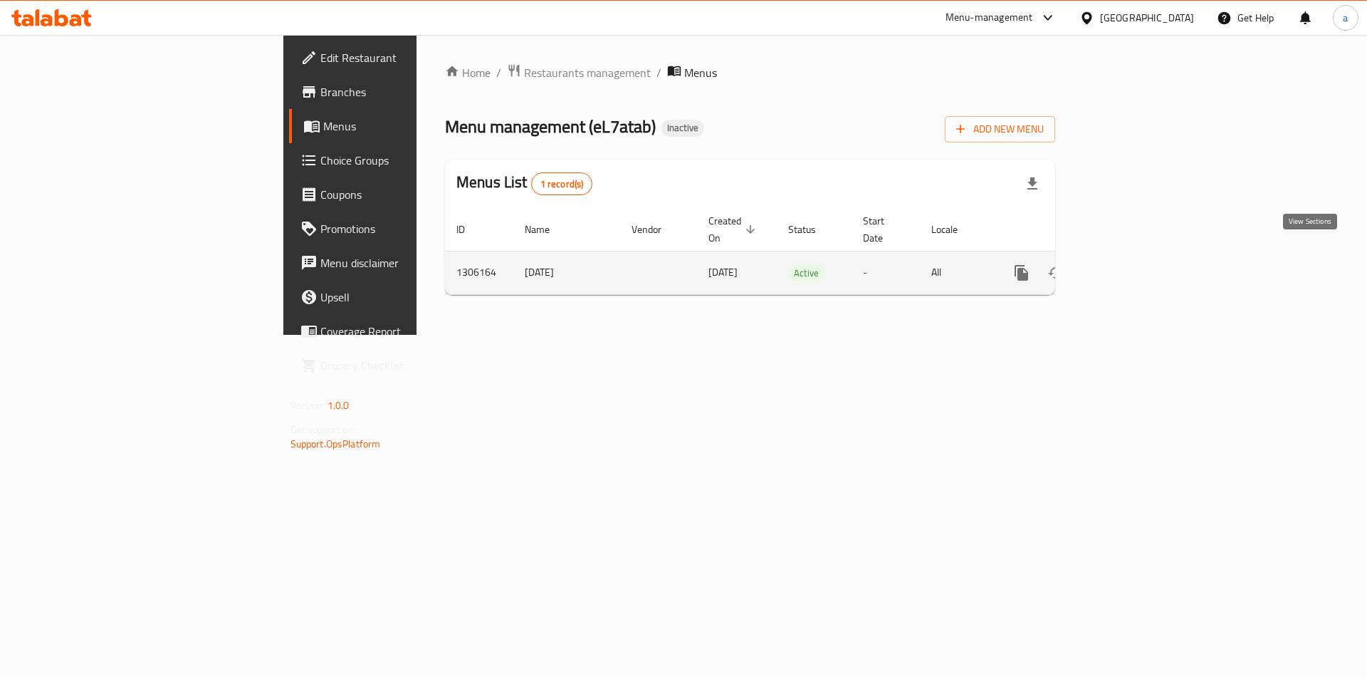
click at [1133, 264] on icon "enhanced table" at bounding box center [1124, 272] width 17 height 17
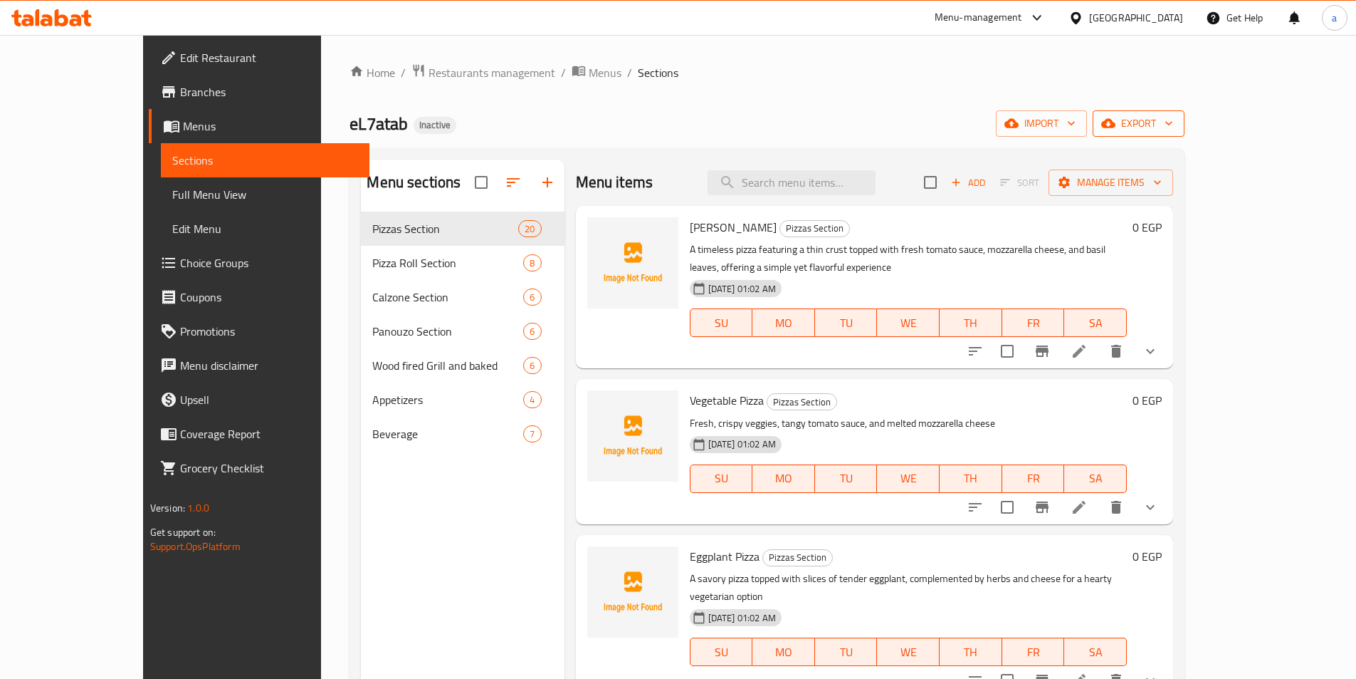
click at [1173, 122] on span "export" at bounding box center [1138, 124] width 69 height 18
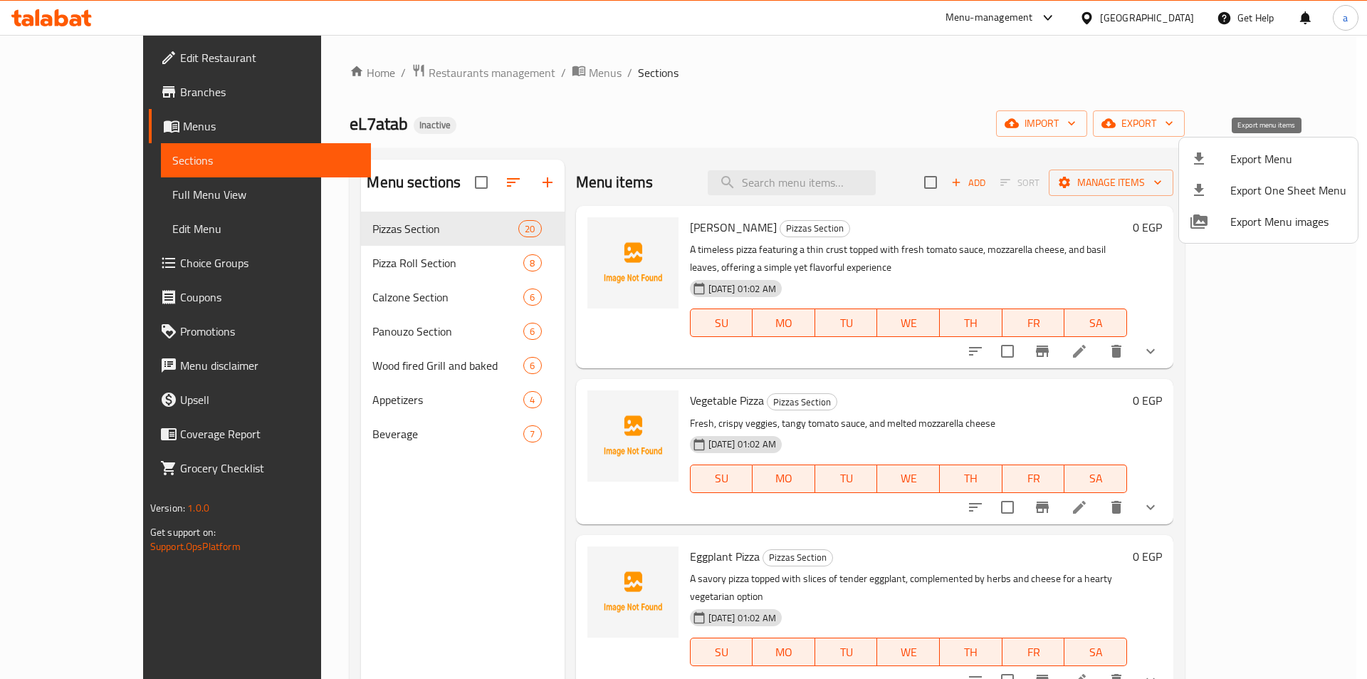
click at [1255, 157] on span "Export Menu" at bounding box center [1288, 158] width 116 height 17
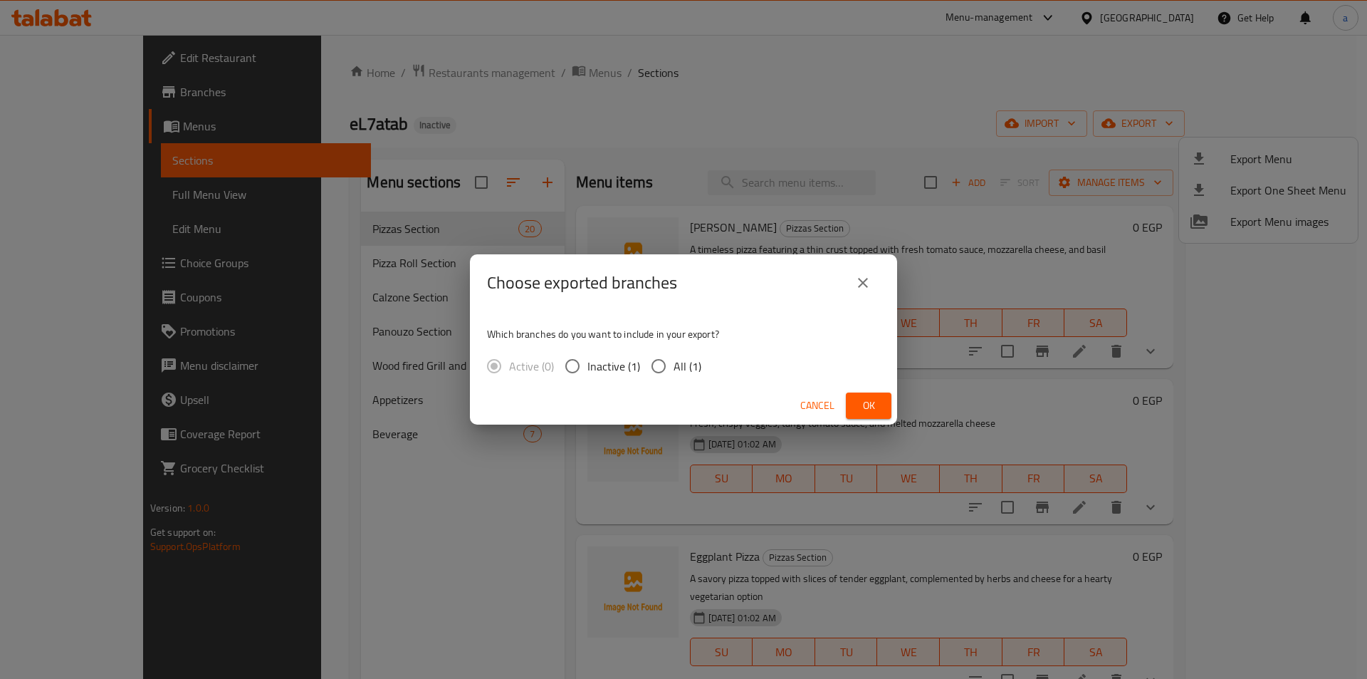
click at [670, 372] on input "All (1)" at bounding box center [659, 366] width 30 height 30
radio input "true"
click at [870, 401] on span "Ok" at bounding box center [868, 406] width 23 height 18
